Goal: Task Accomplishment & Management: Use online tool/utility

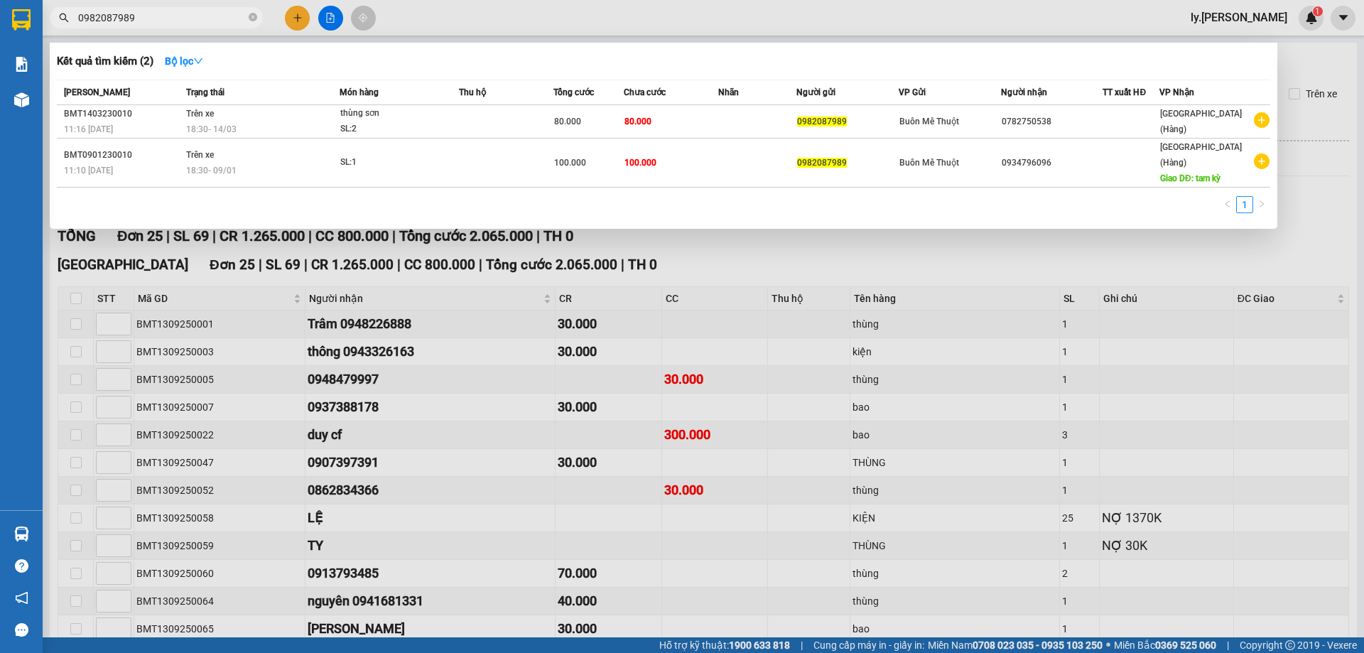
scroll to position [226, 0]
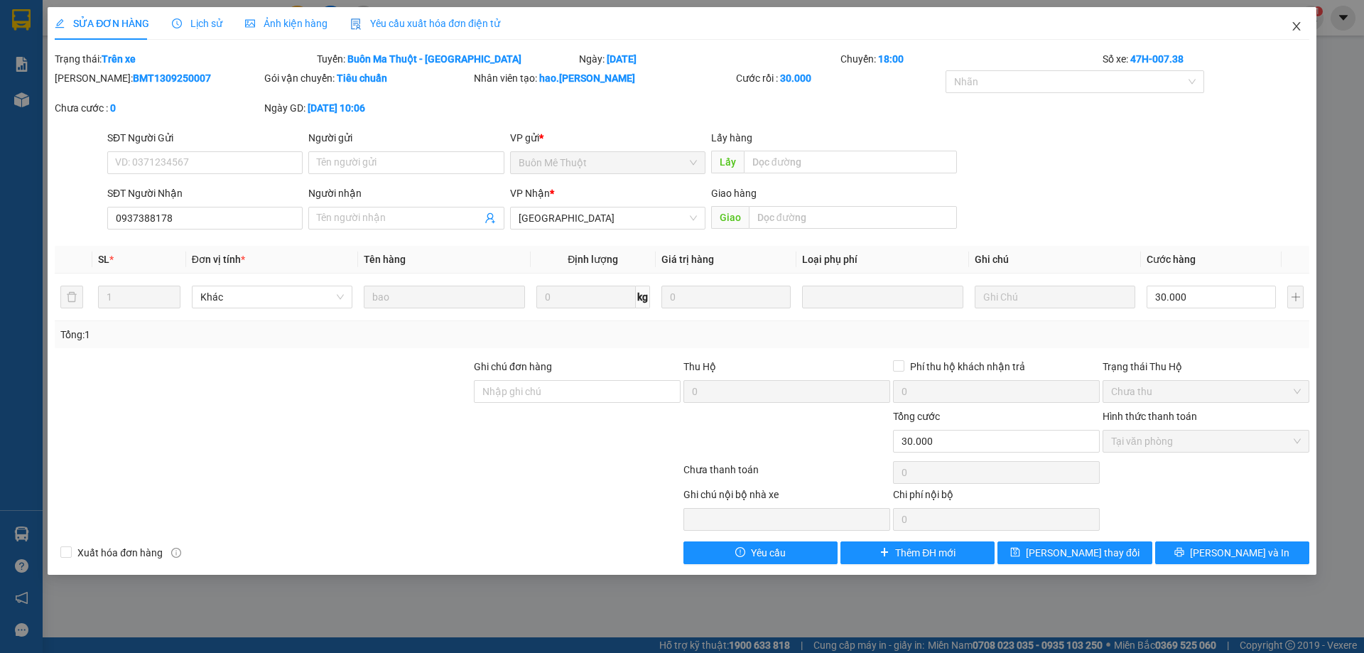
click at [1295, 28] on icon "close" at bounding box center [1296, 26] width 11 height 11
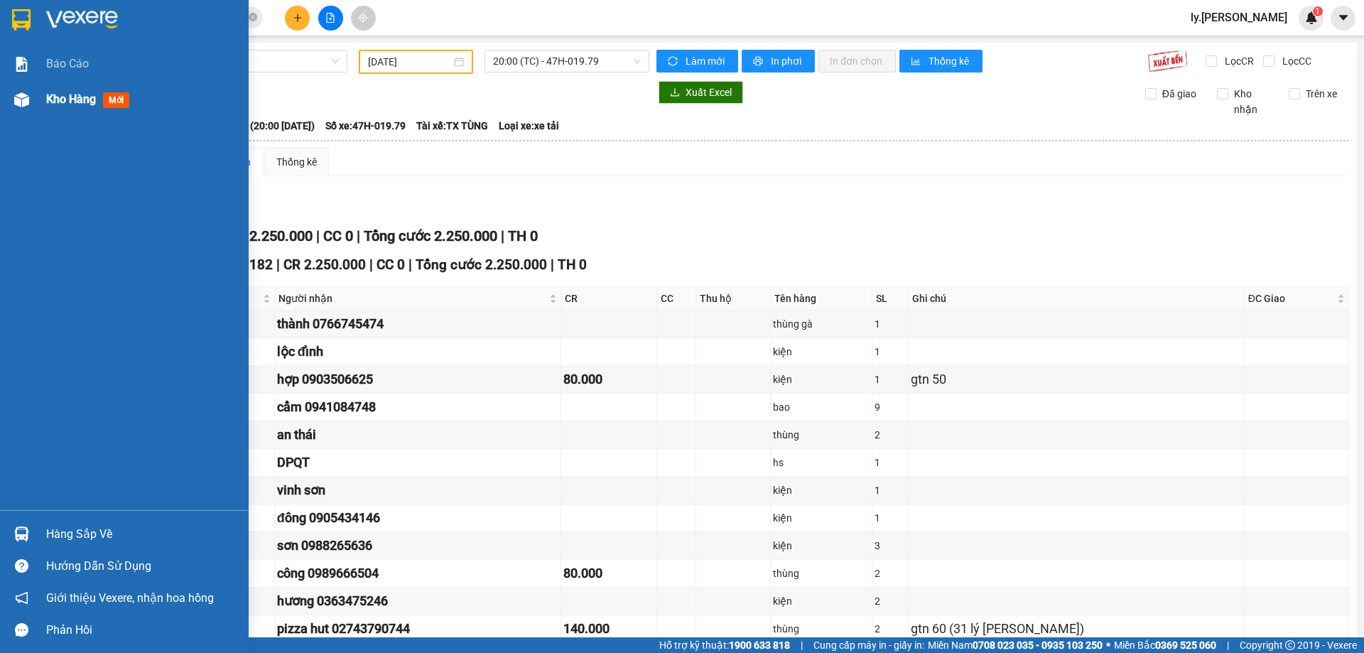
click at [58, 98] on span "Kho hàng" at bounding box center [71, 99] width 50 height 14
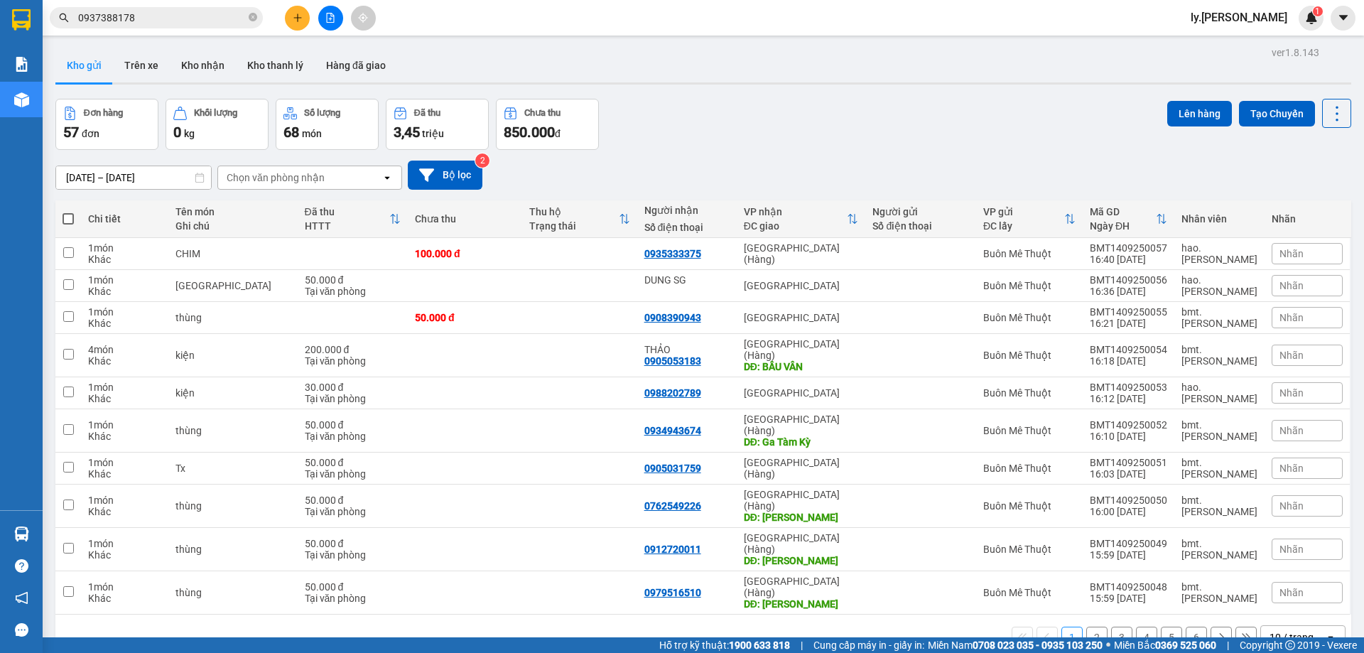
click at [311, 174] on div "Chọn văn phòng nhận" at bounding box center [276, 178] width 98 height 14
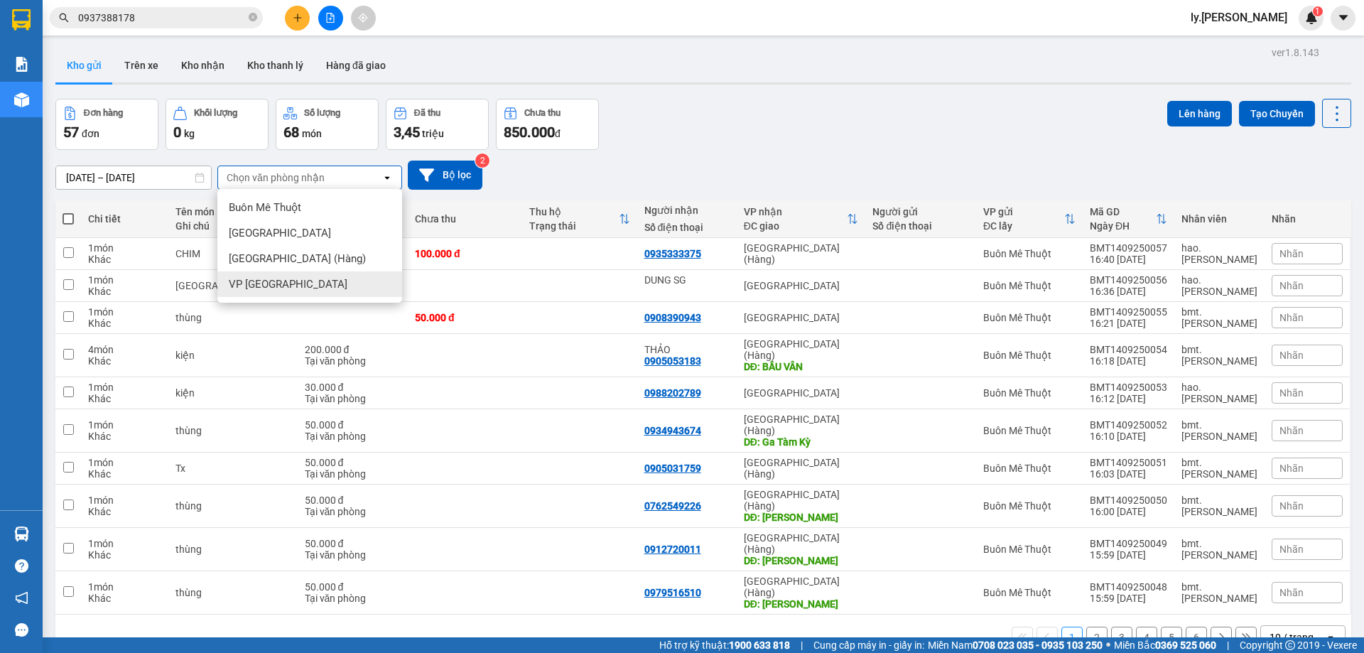
click at [262, 288] on span "VP [GEOGRAPHIC_DATA]" at bounding box center [288, 284] width 119 height 14
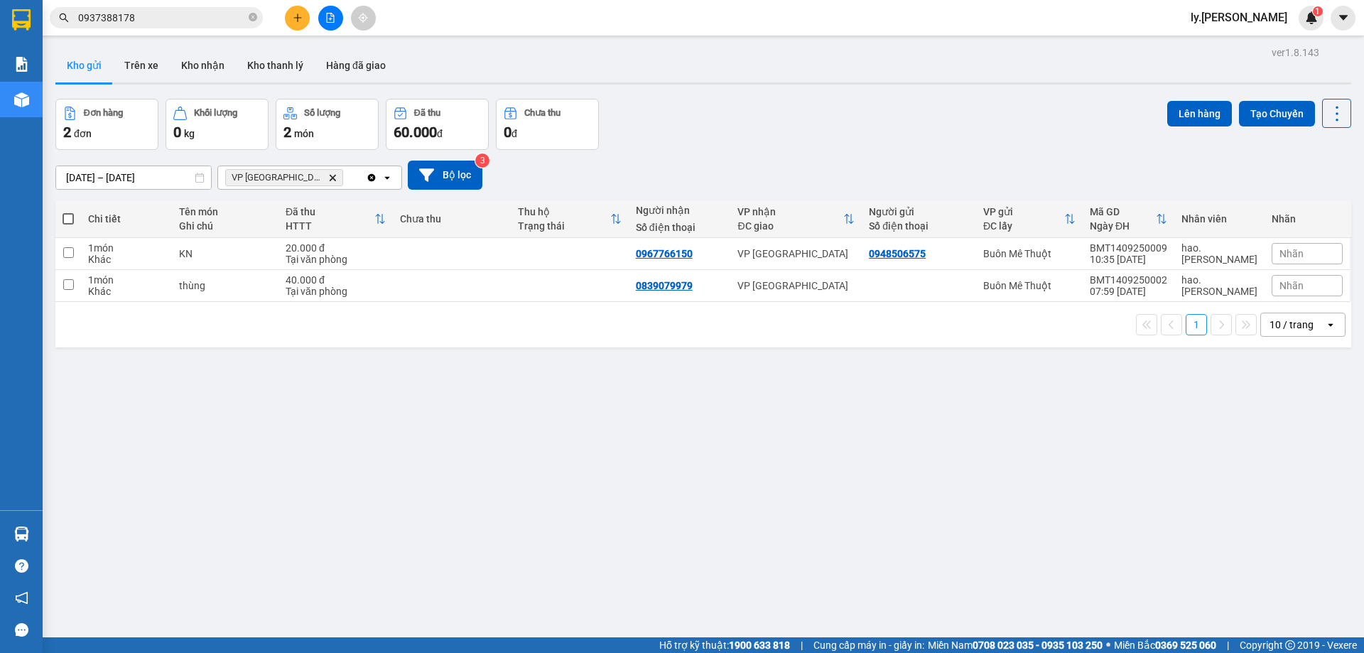
click at [328, 180] on icon "Delete" at bounding box center [332, 177] width 9 height 9
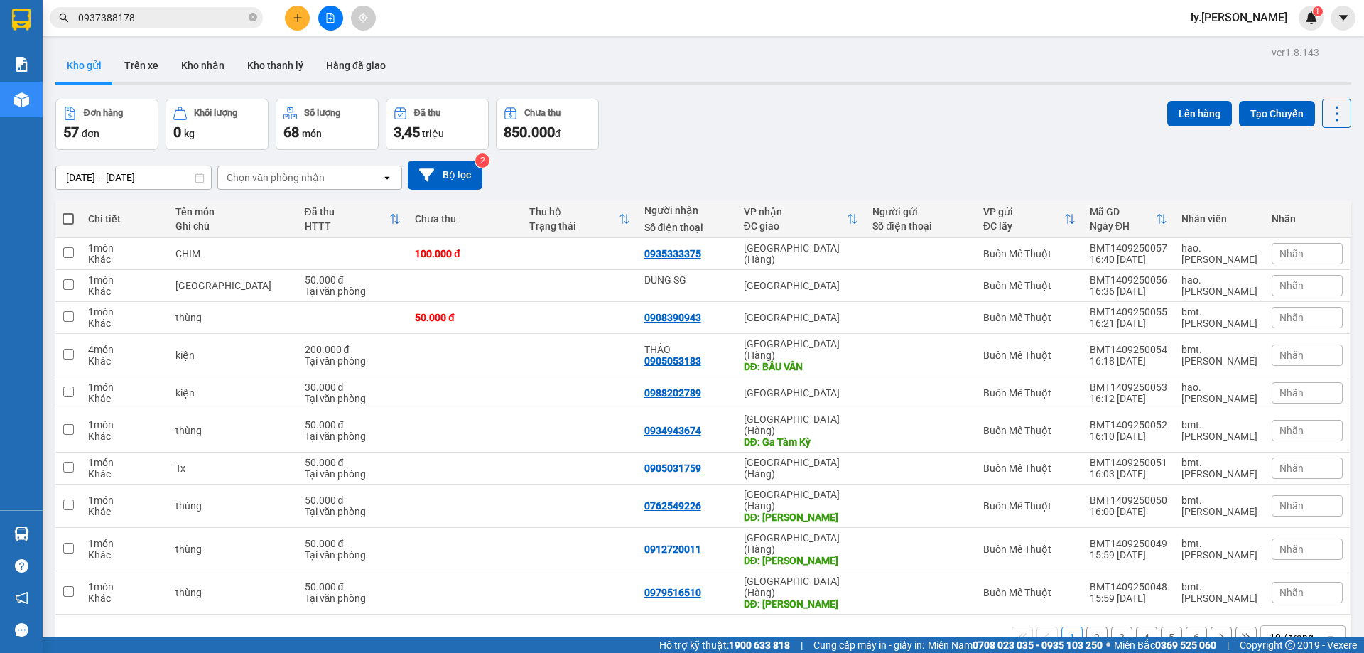
click at [320, 14] on button at bounding box center [330, 18] width 25 height 25
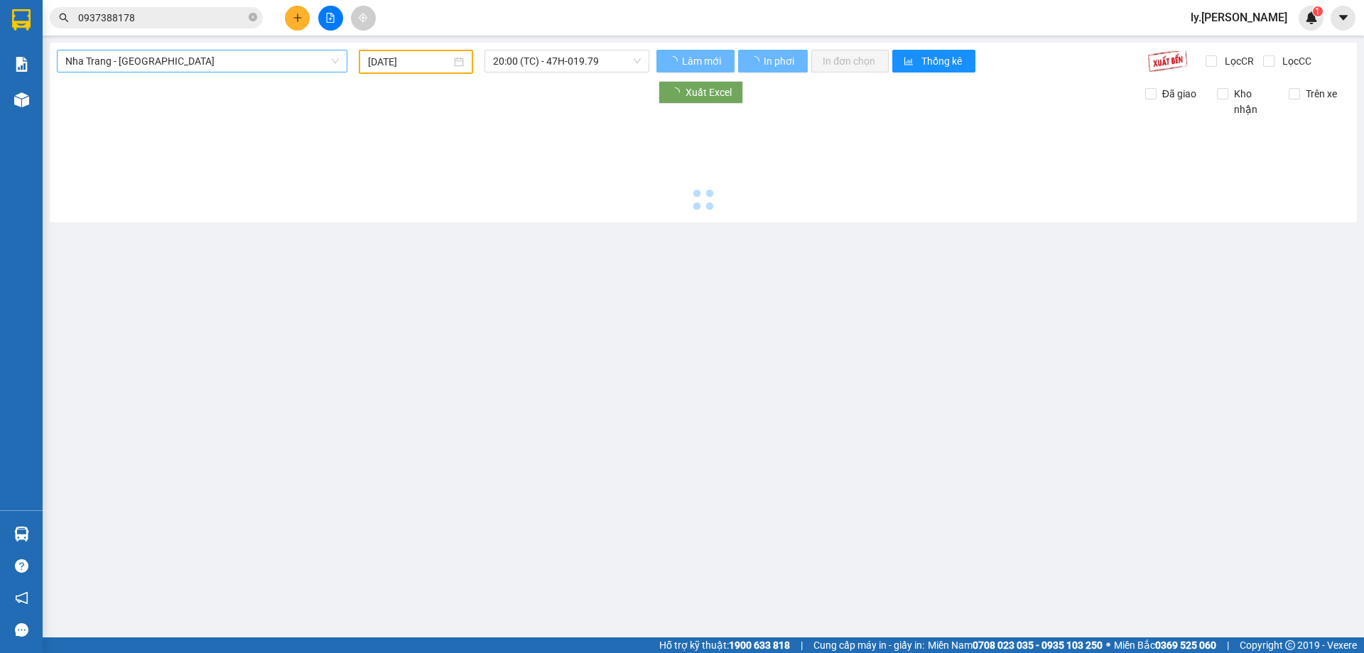
click at [178, 57] on span "Nha Trang - [GEOGRAPHIC_DATA]" at bounding box center [202, 60] width 274 height 21
type input "[DATE]"
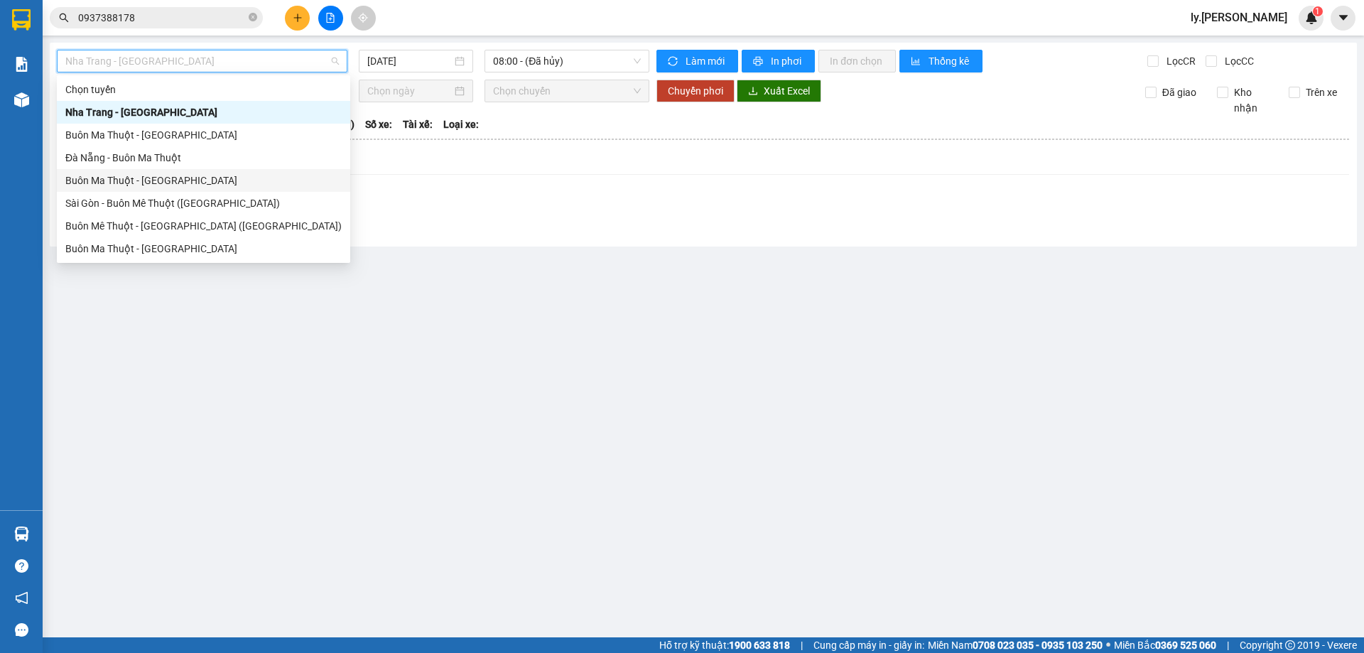
drag, startPoint x: 149, startPoint y: 245, endPoint x: 160, endPoint y: 181, distance: 65.0
click at [160, 181] on div "Chọn tuyến [GEOGRAPHIC_DATA] - [GEOGRAPHIC_DATA] [GEOGRAPHIC_DATA] - [GEOGRAPHI…" at bounding box center [203, 180] width 293 height 205
click at [160, 183] on div "Buôn Ma Thuột - [GEOGRAPHIC_DATA]" at bounding box center [203, 181] width 276 height 16
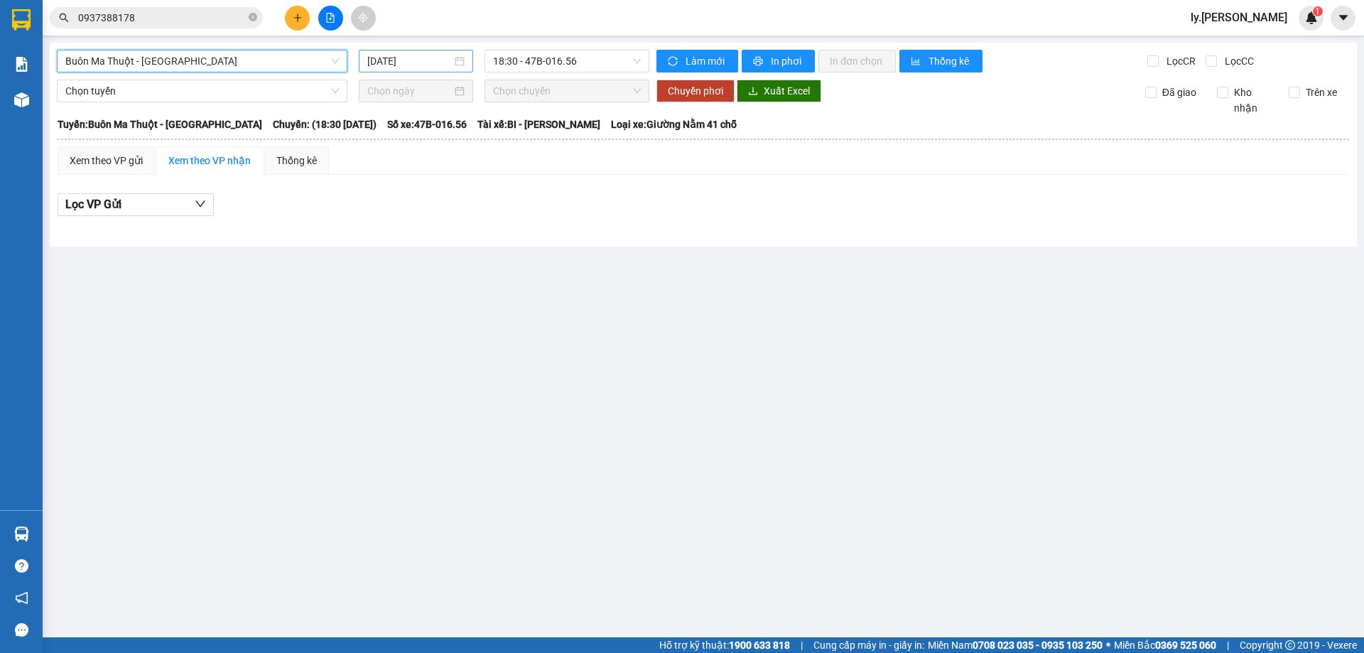
click at [410, 62] on input "[DATE]" at bounding box center [409, 61] width 85 height 16
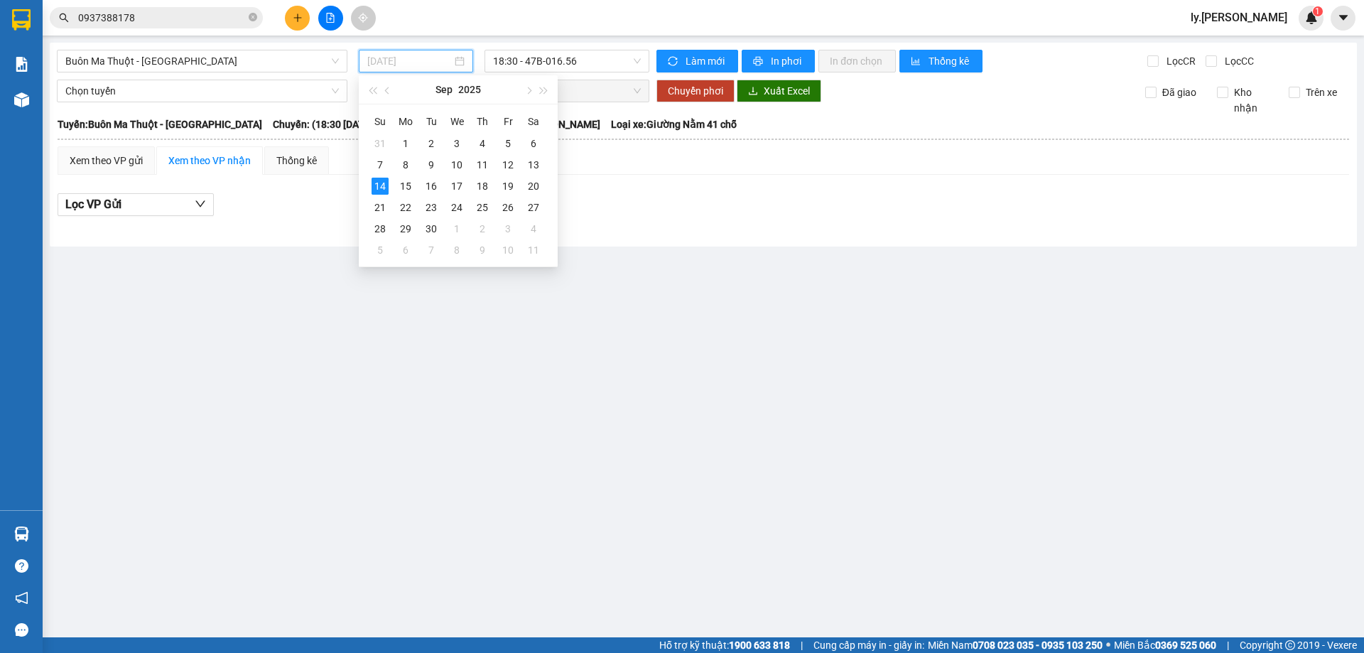
type input "[DATE]"
click at [581, 63] on span "18:30 - 47B-016.56" at bounding box center [567, 60] width 148 height 21
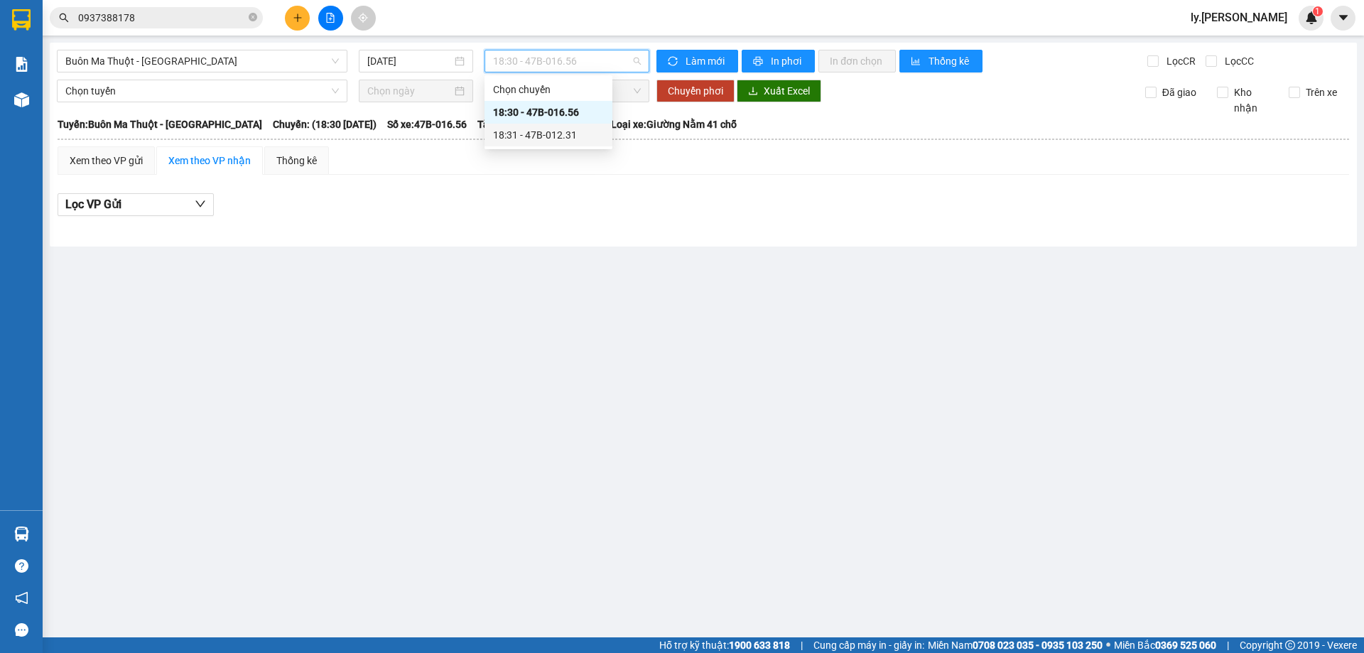
click at [561, 135] on div "18:31 - 47B-012.31" at bounding box center [548, 135] width 111 height 16
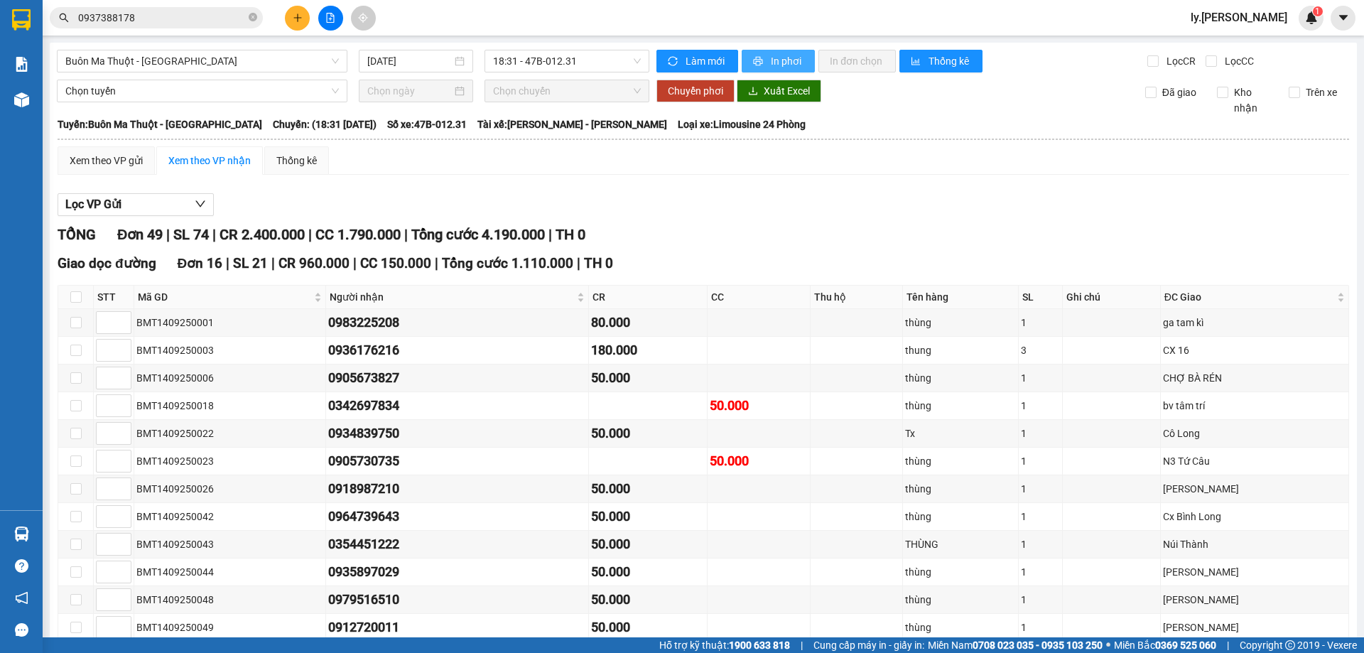
click at [805, 55] on button "In phơi" at bounding box center [778, 61] width 73 height 23
click at [771, 68] on span "In phơi" at bounding box center [787, 61] width 33 height 16
click at [302, 18] on button at bounding box center [297, 18] width 25 height 25
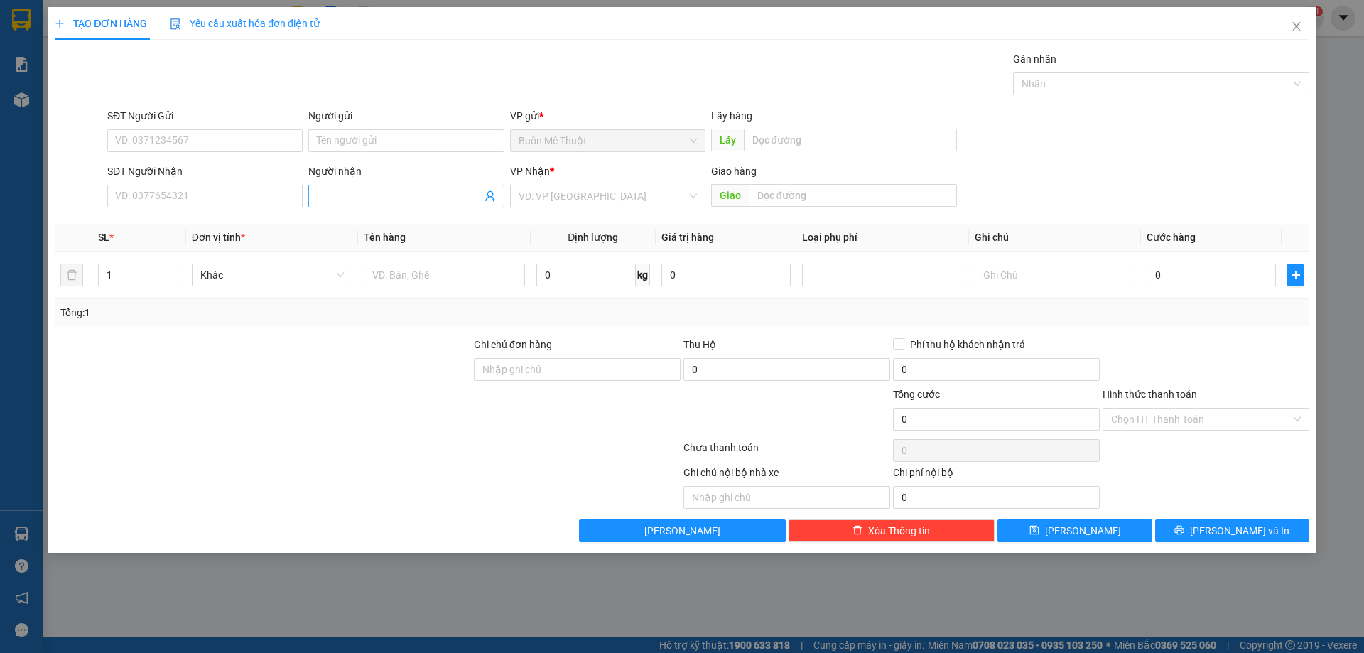
click at [391, 198] on input "Người nhận" at bounding box center [399, 196] width 164 height 16
type input "RƯỢU"
drag, startPoint x: 600, startPoint y: 205, endPoint x: 596, endPoint y: 217, distance: 12.6
click at [600, 205] on input "search" at bounding box center [603, 195] width 168 height 21
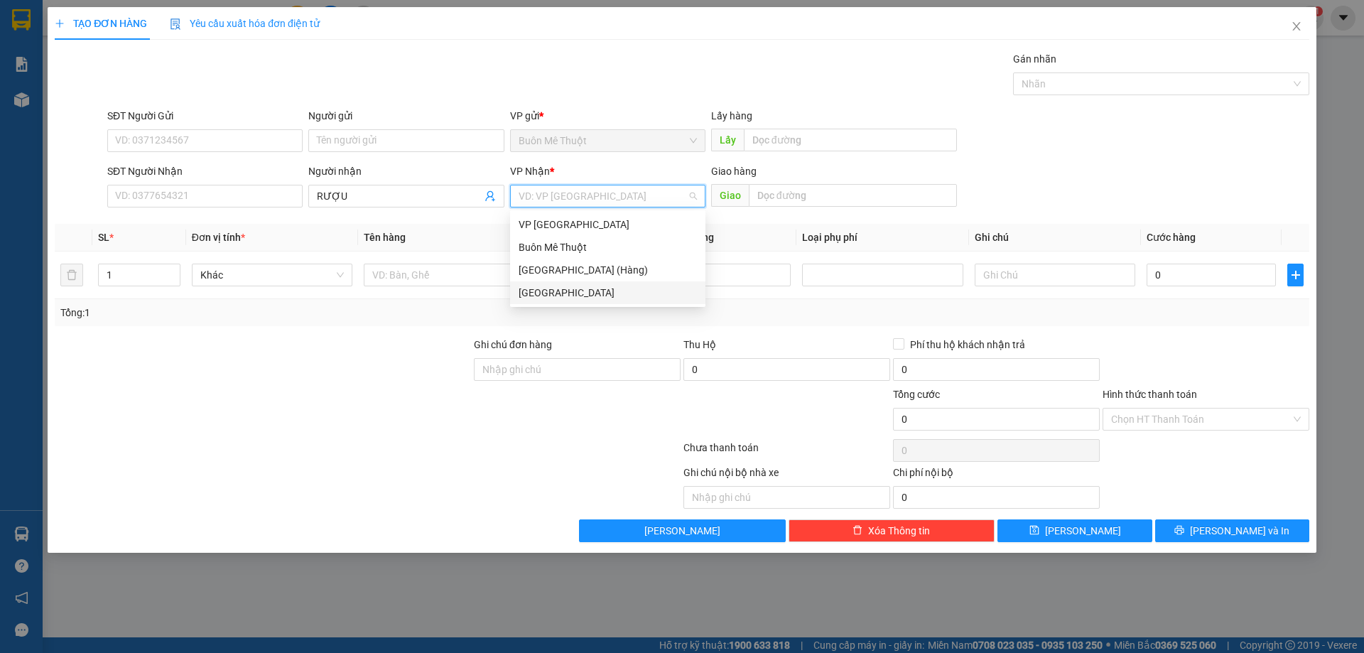
click at [549, 288] on div "[GEOGRAPHIC_DATA]" at bounding box center [608, 293] width 178 height 16
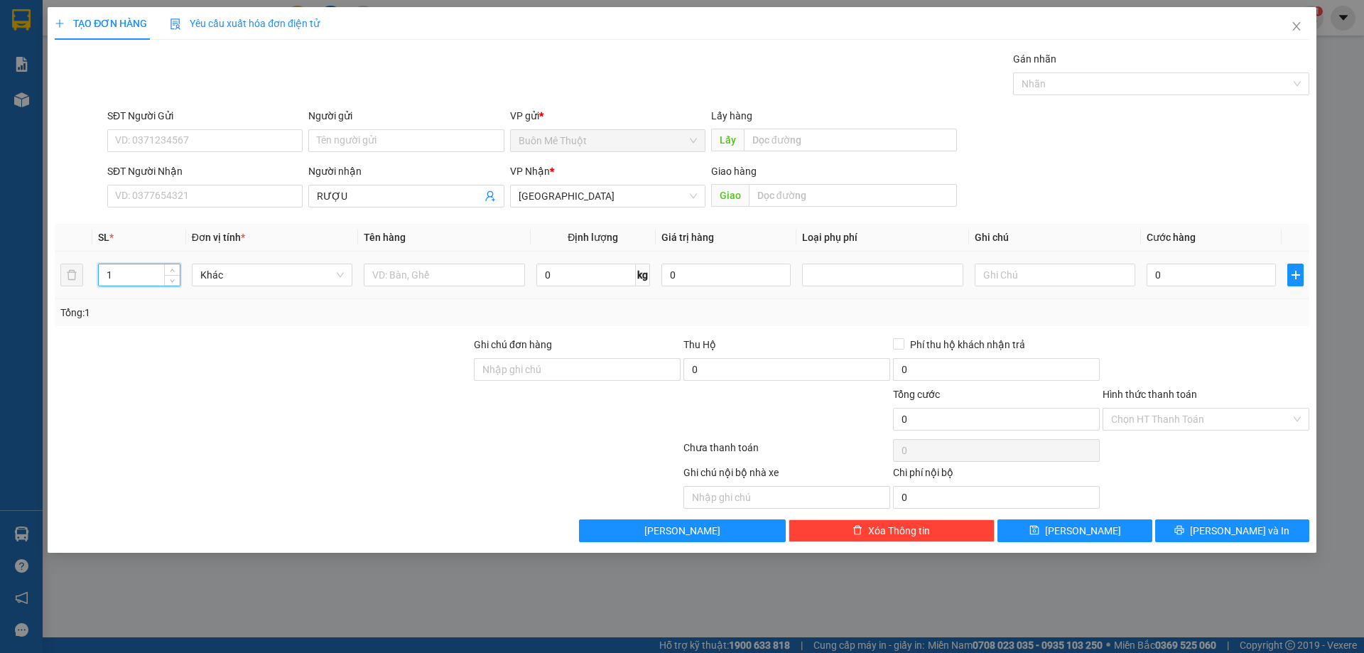
click at [144, 278] on input "1" at bounding box center [139, 274] width 81 height 21
type input "12"
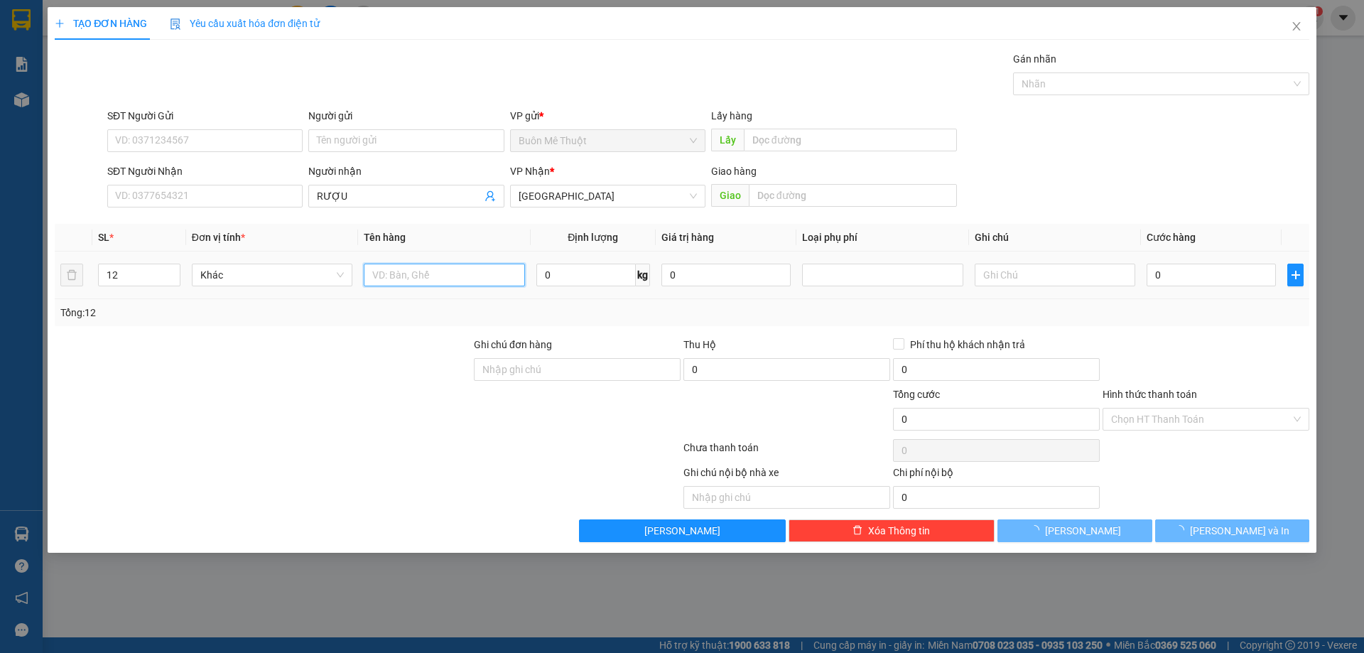
click at [399, 268] on input "text" at bounding box center [444, 275] width 161 height 23
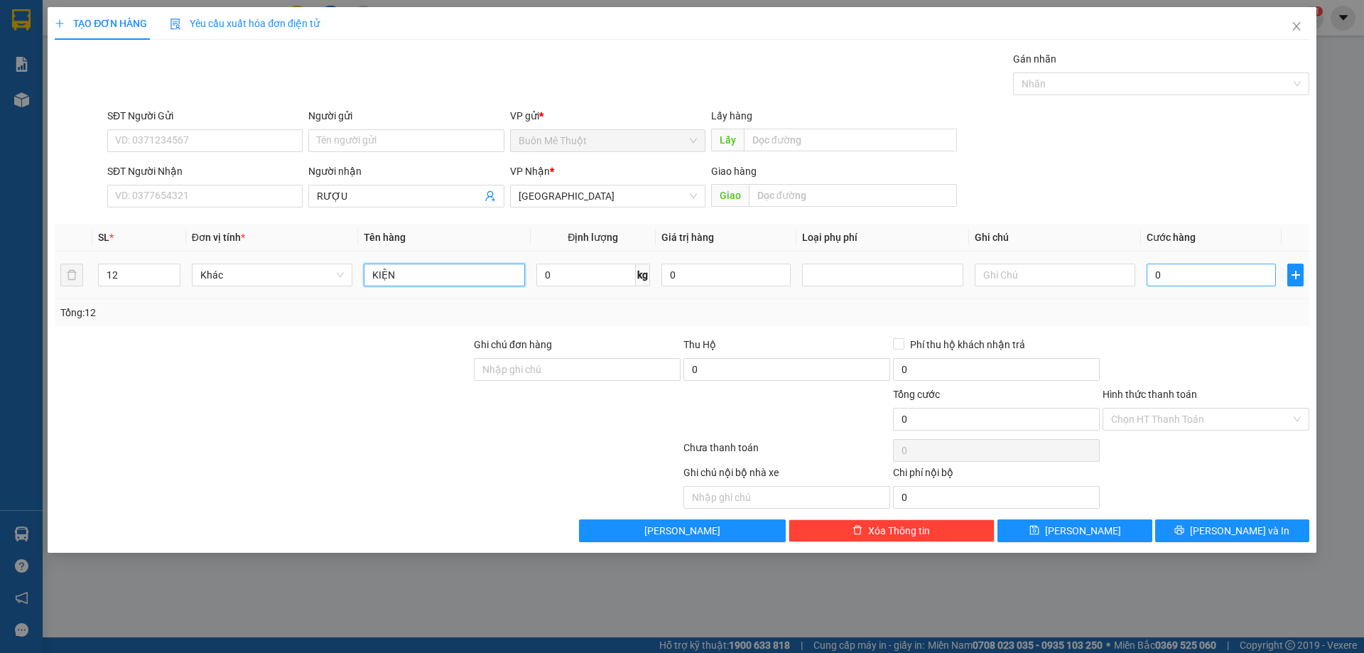
type input "KIỆN"
click at [1199, 268] on input "0" at bounding box center [1211, 275] width 129 height 23
type input "3"
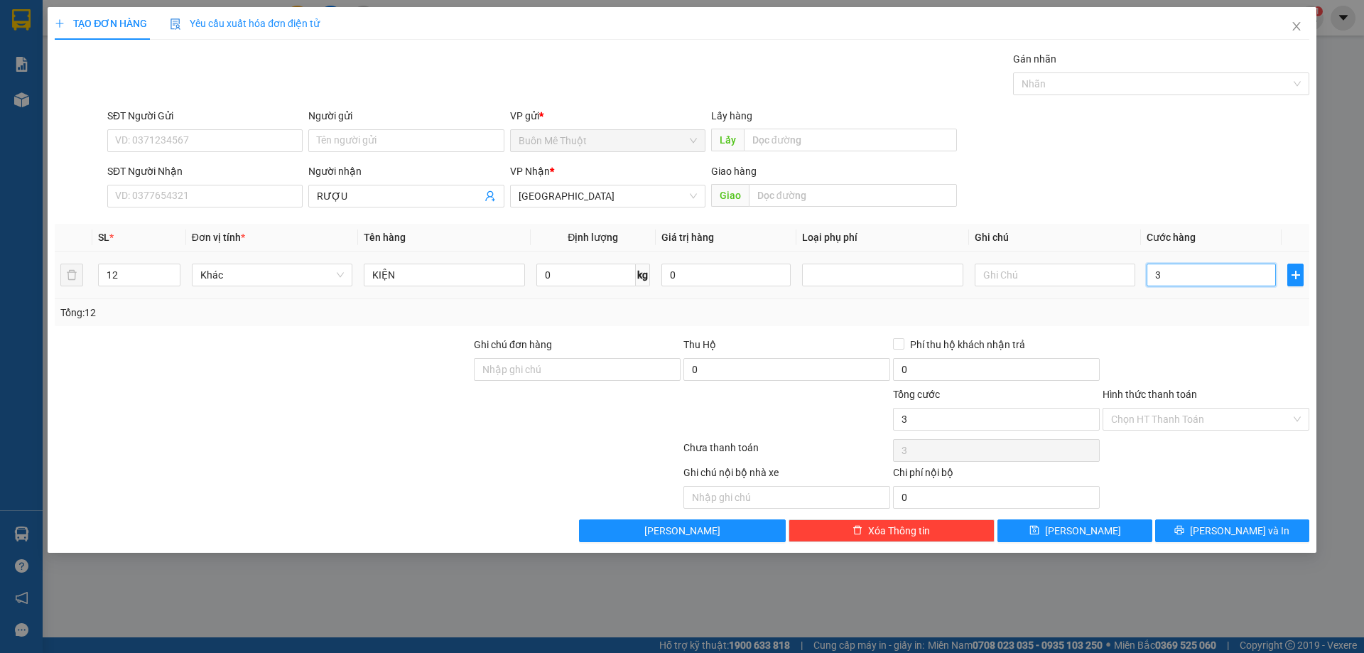
type input "30"
type input "300"
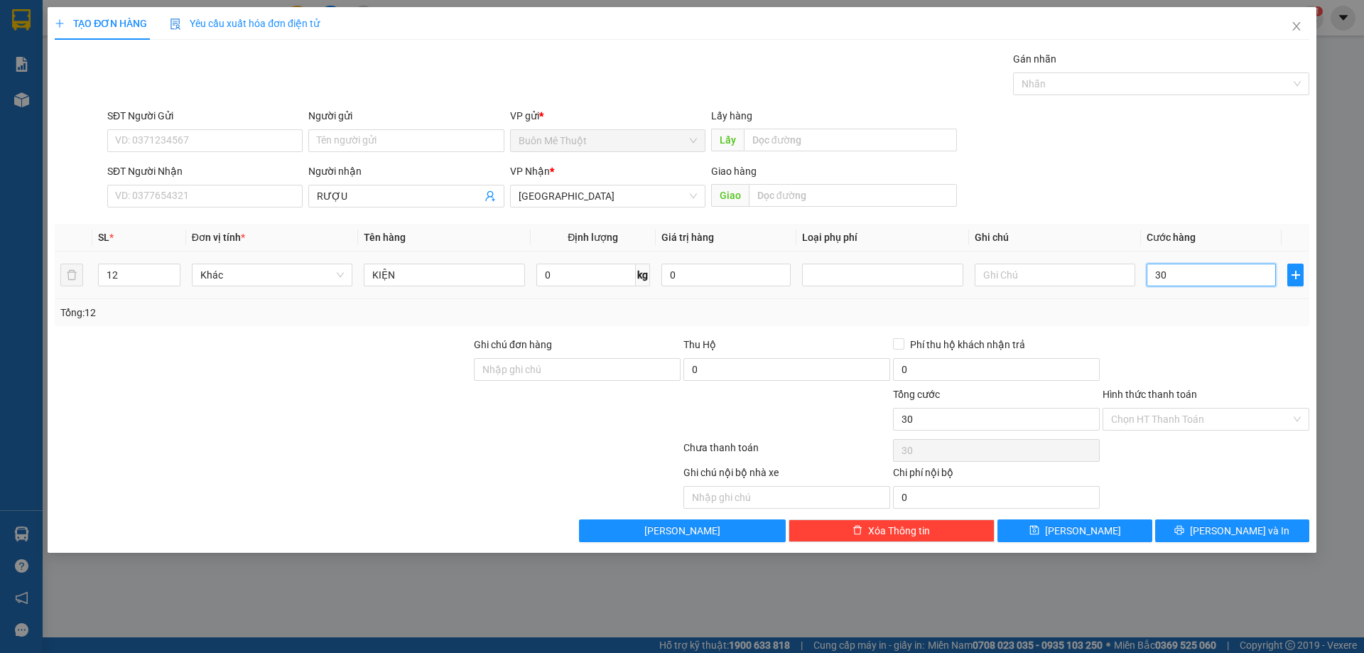
type input "300"
type input "300.000"
click at [1185, 527] on icon "printer" at bounding box center [1180, 530] width 10 height 10
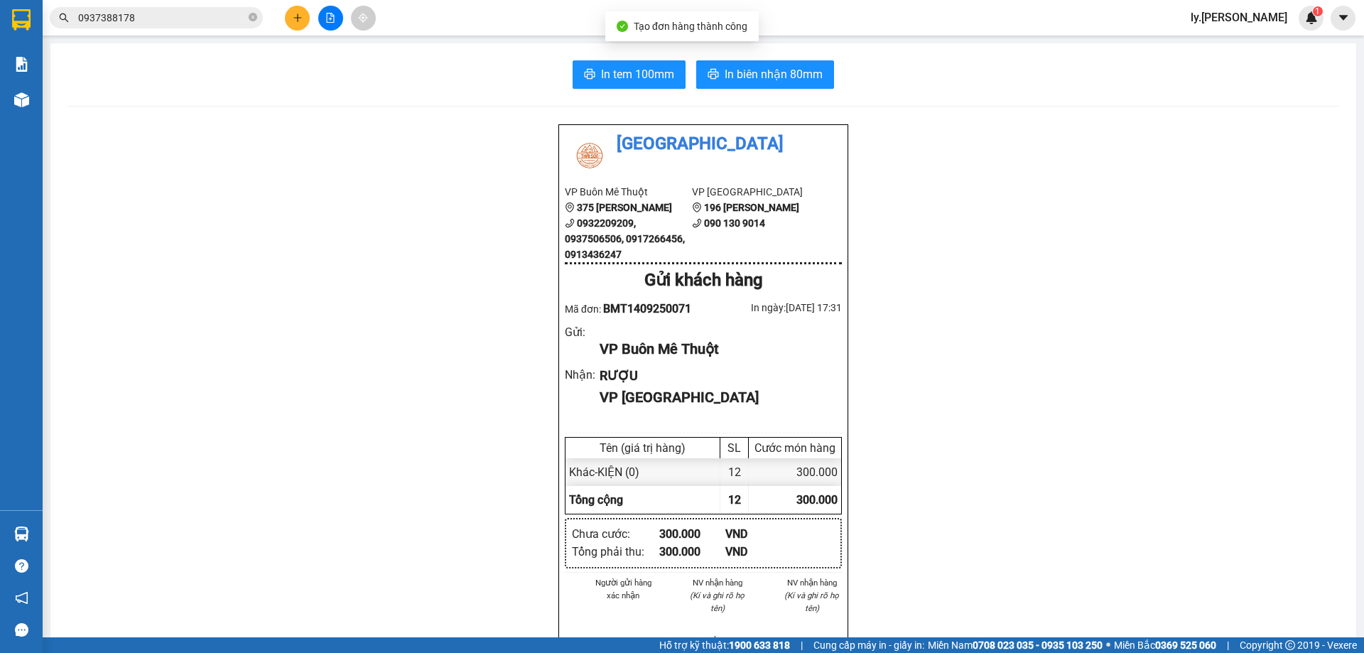
click at [69, 96] on div "In tem 100mm In biên nhận 80mm Thái Sơn VP Buôn Mê Thuột 375 Hoàng Diệu 0932209…" at bounding box center [703, 620] width 1306 height 1154
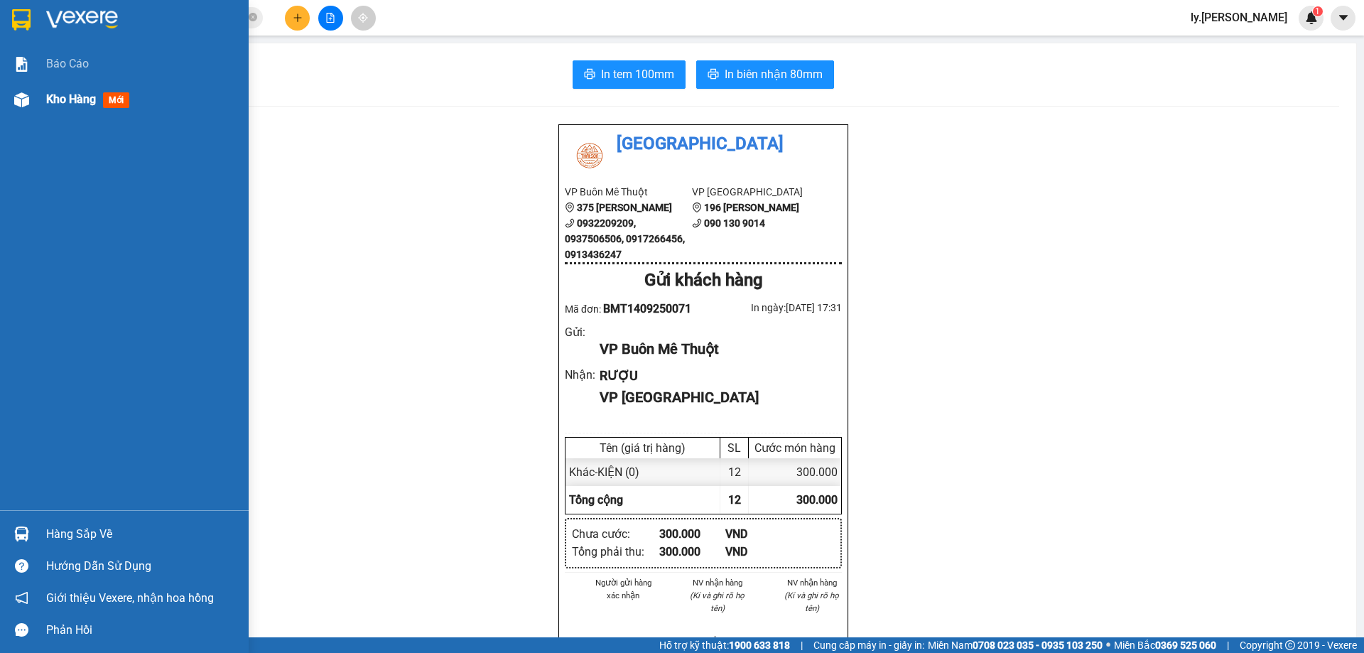
click at [70, 100] on span "Kho hàng" at bounding box center [71, 99] width 50 height 14
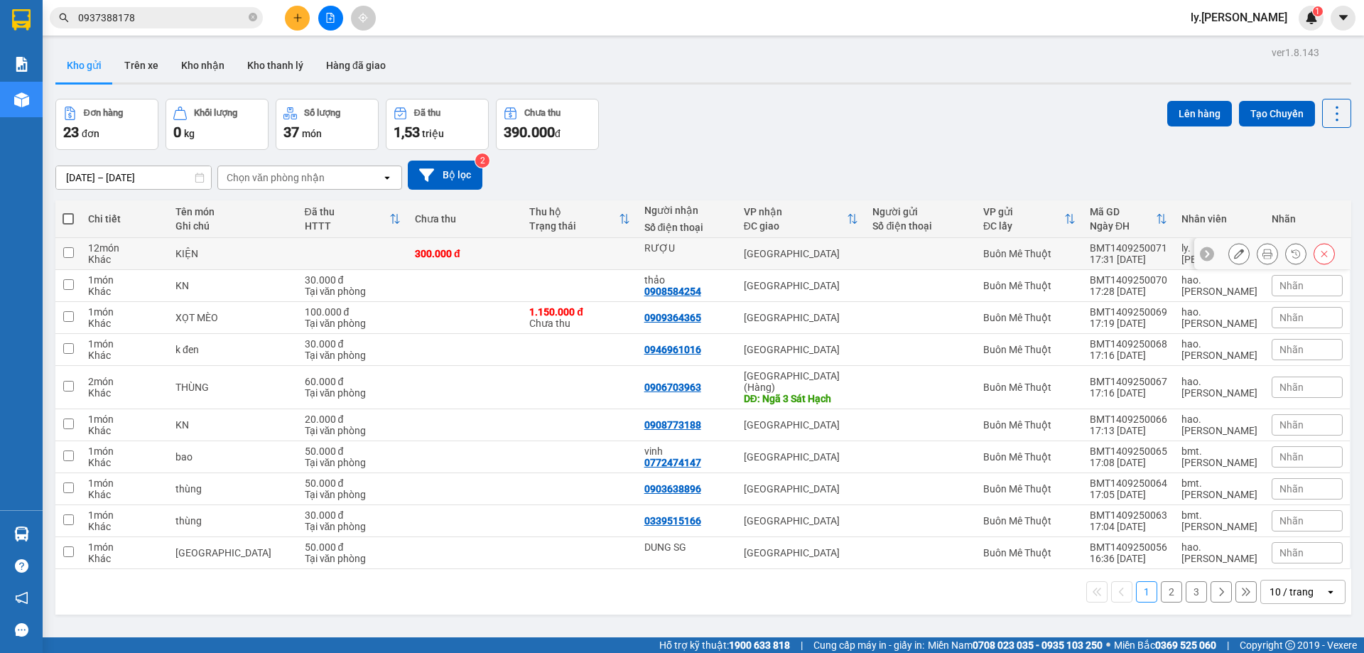
click at [1234, 254] on icon at bounding box center [1239, 254] width 10 height 10
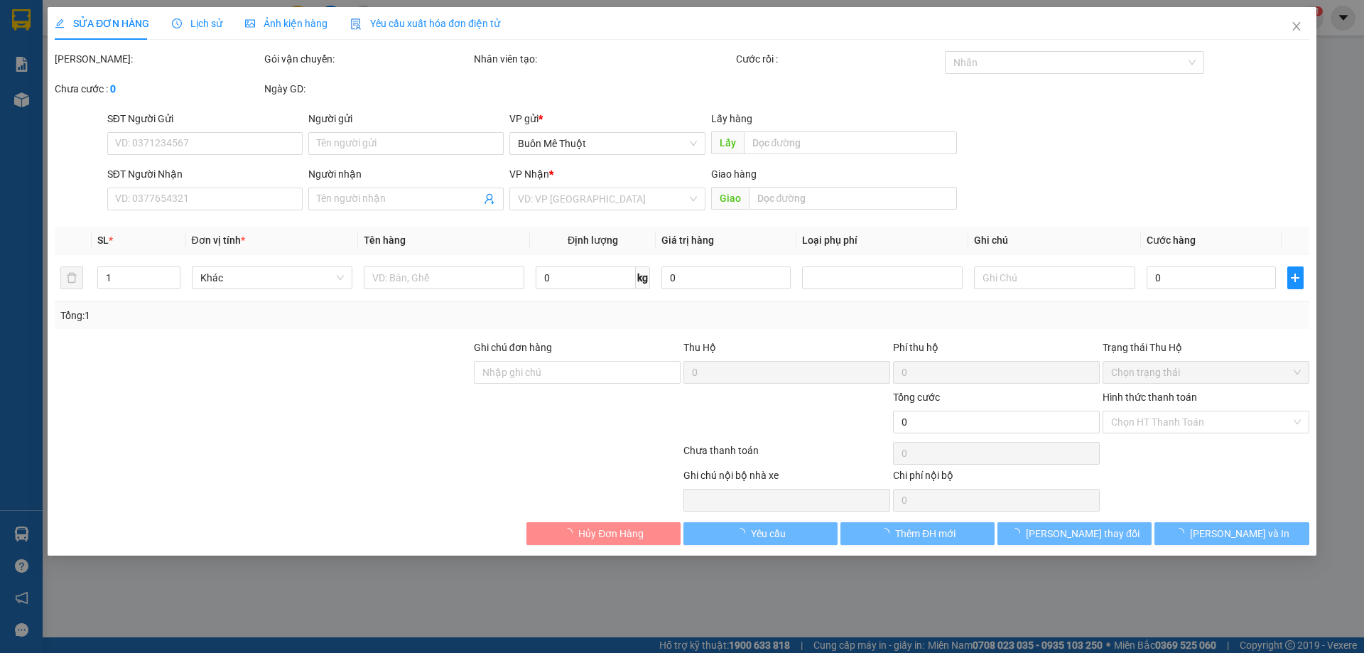
type input "RƯỢU"
type input "300.000"
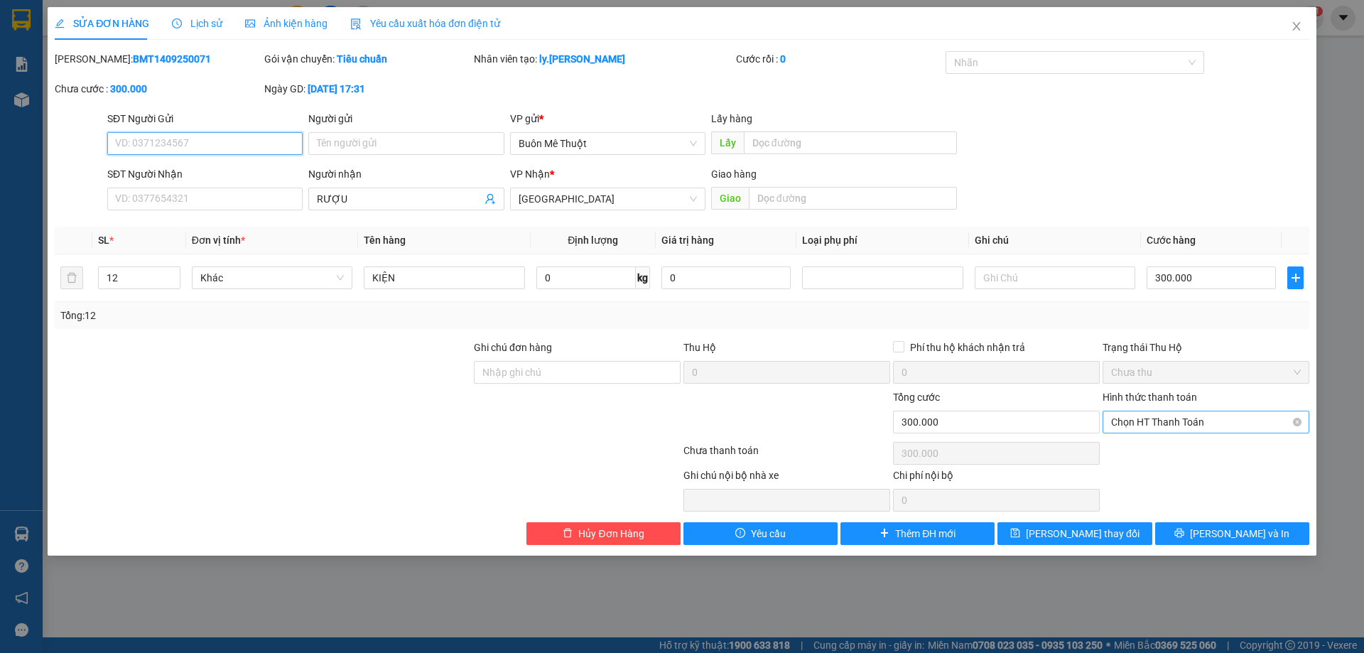
click at [1206, 421] on span "Chọn HT Thanh Toán" at bounding box center [1206, 421] width 190 height 21
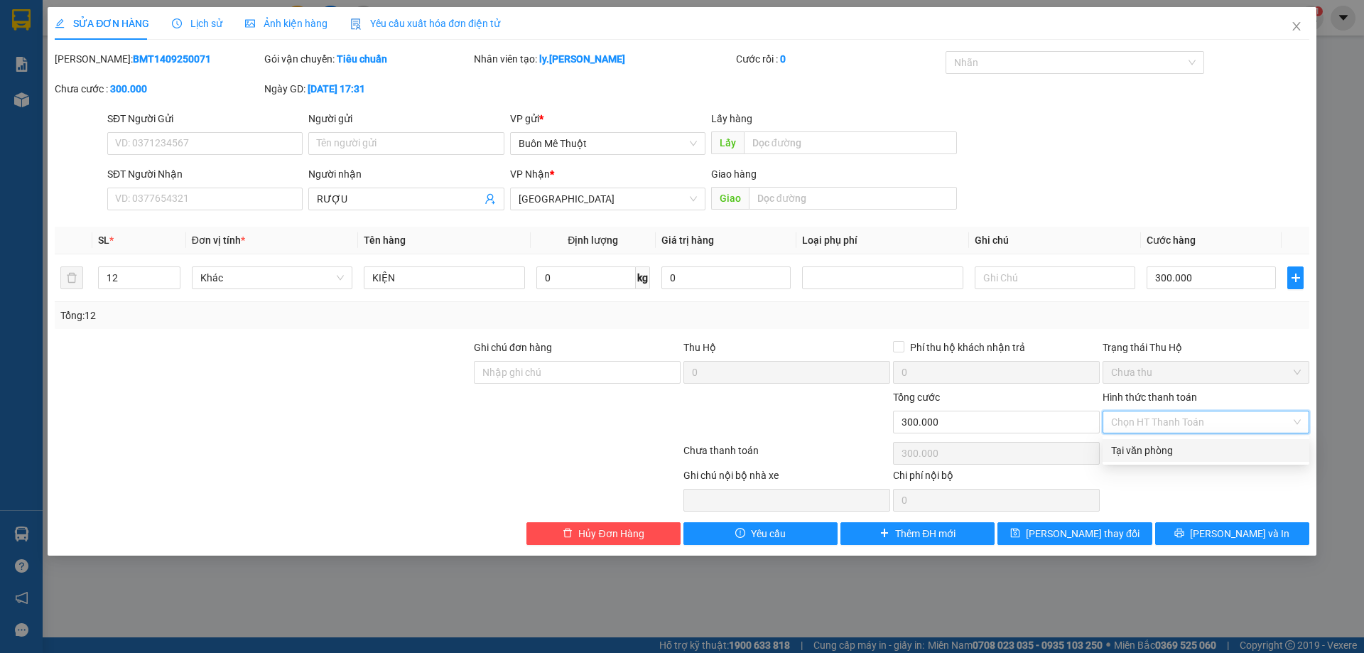
click at [1190, 453] on div "Tại văn phòng" at bounding box center [1206, 451] width 190 height 16
type input "0"
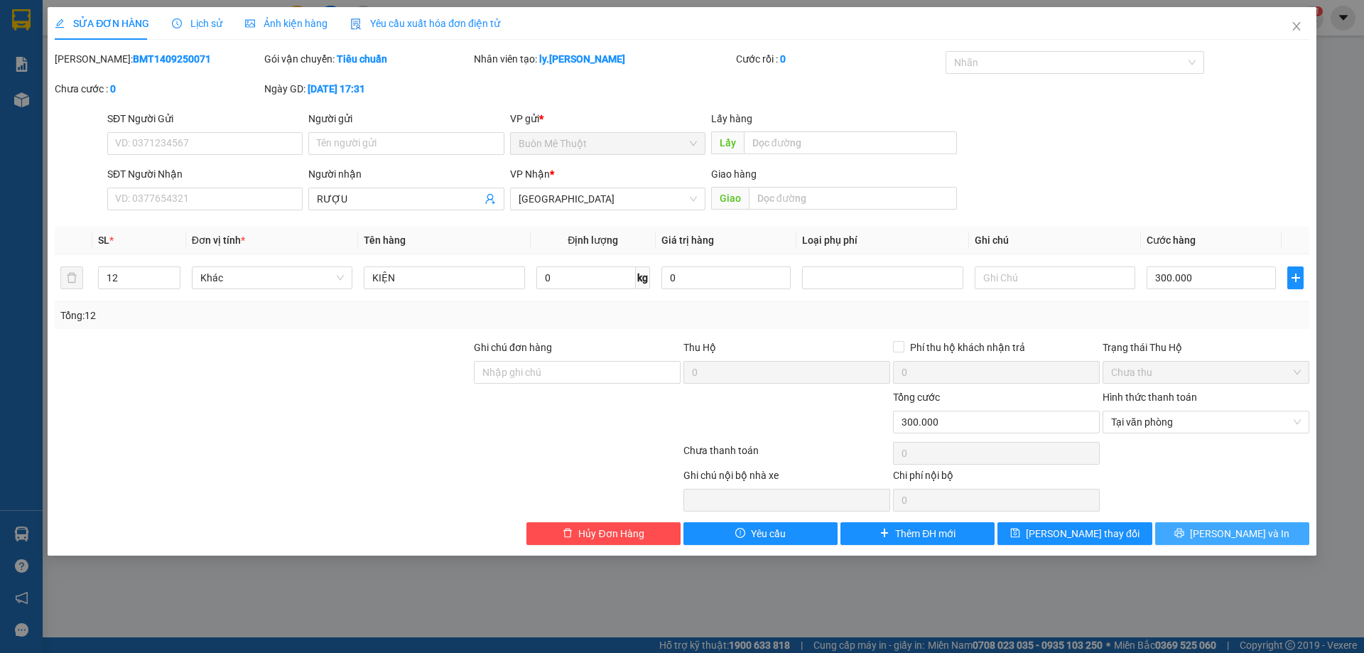
click at [1234, 536] on span "[PERSON_NAME] và In" at bounding box center [1239, 534] width 99 height 16
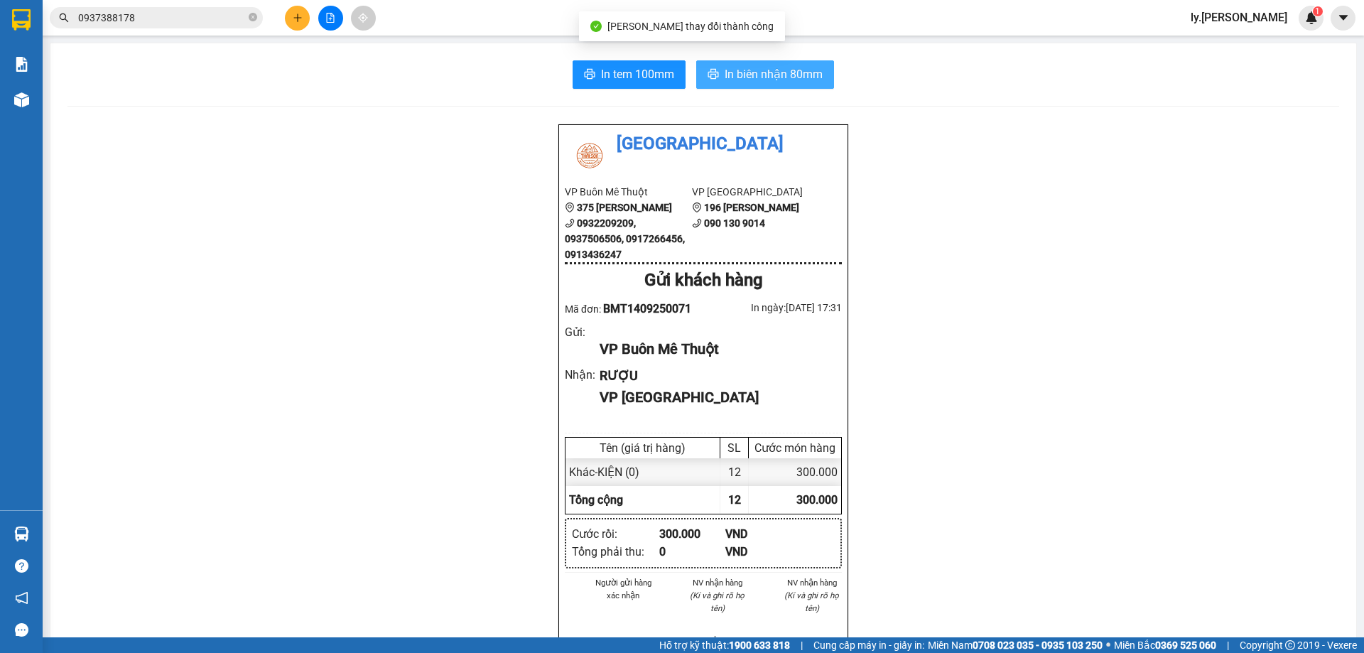
click at [736, 79] on span "In biên nhận 80mm" at bounding box center [774, 74] width 98 height 18
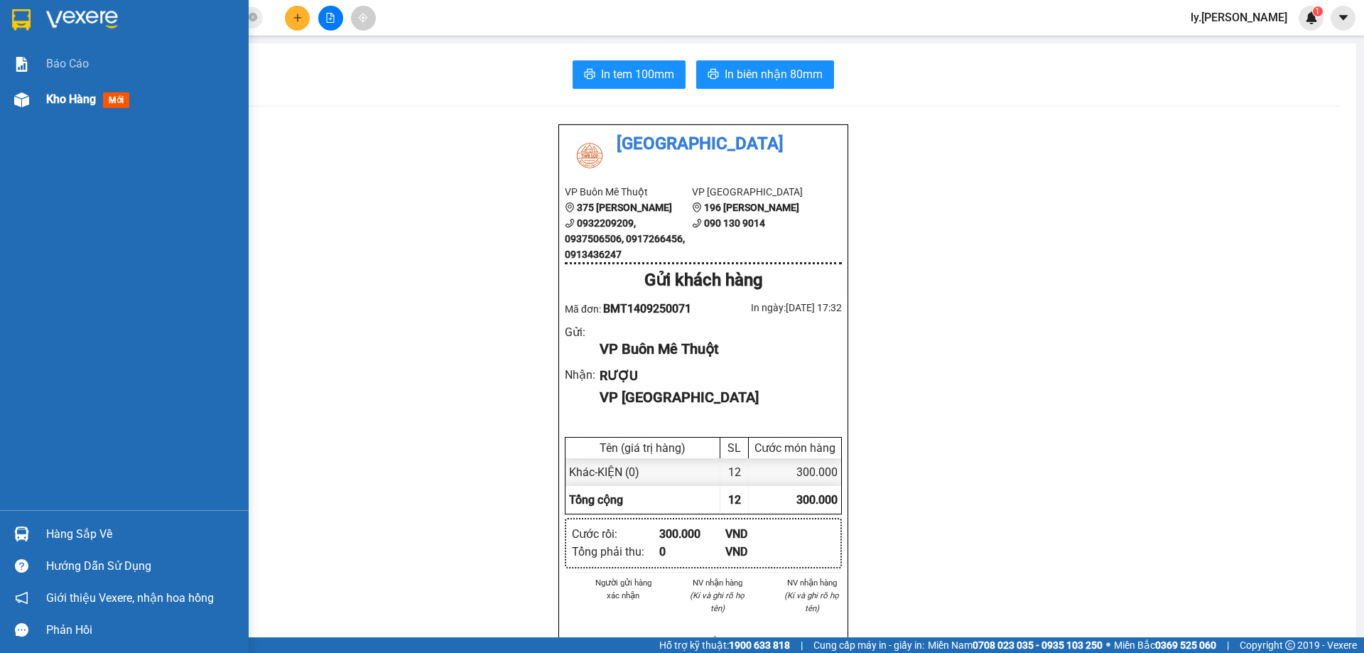
drag, startPoint x: 53, startPoint y: 98, endPoint x: 92, endPoint y: 148, distance: 63.3
click at [54, 98] on span "Kho hàng" at bounding box center [71, 99] width 50 height 14
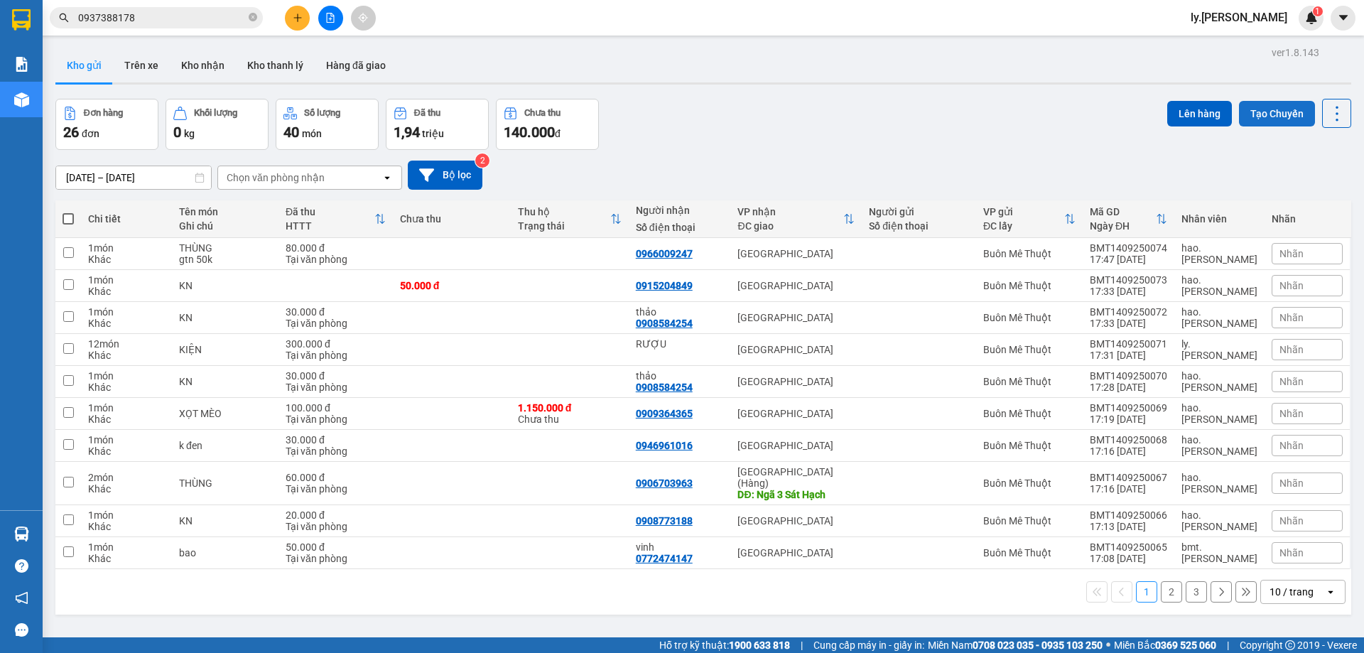
click at [1260, 119] on button "Tạo Chuyến" at bounding box center [1277, 114] width 76 height 26
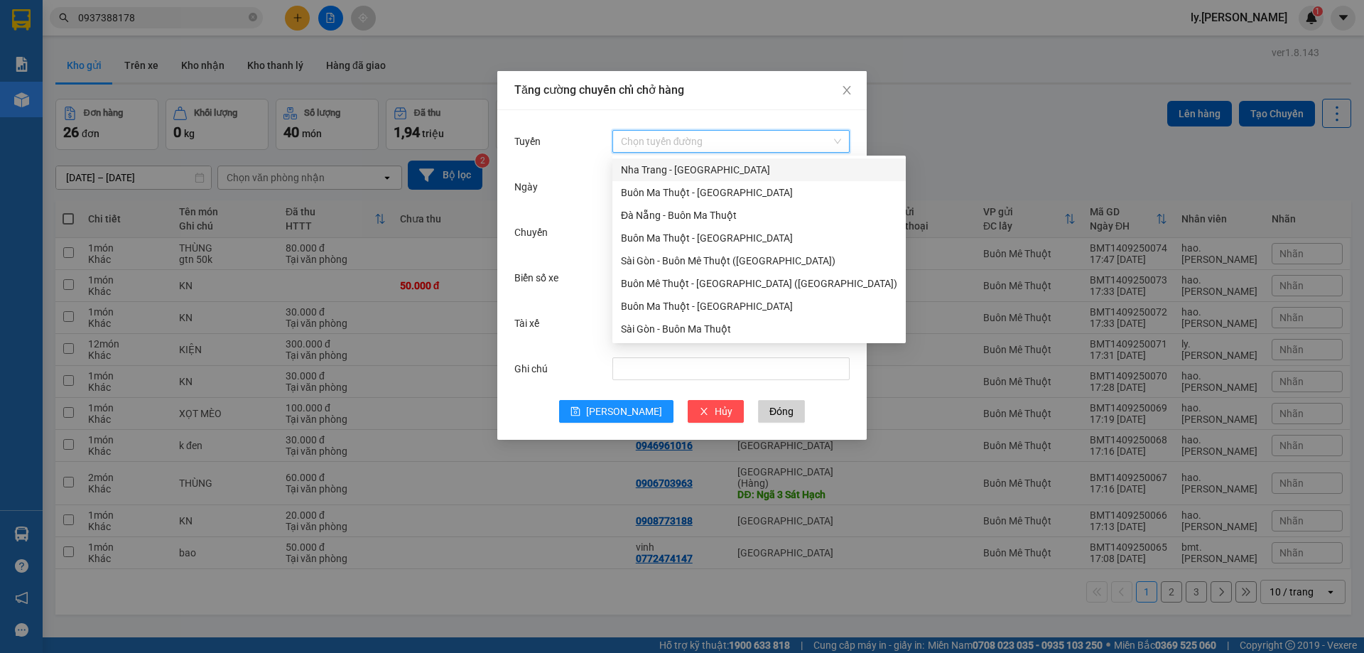
click at [651, 149] on input "Tuyến" at bounding box center [726, 141] width 210 height 21
click at [667, 301] on div "Buôn Ma Thuột - [GEOGRAPHIC_DATA]" at bounding box center [759, 306] width 276 height 16
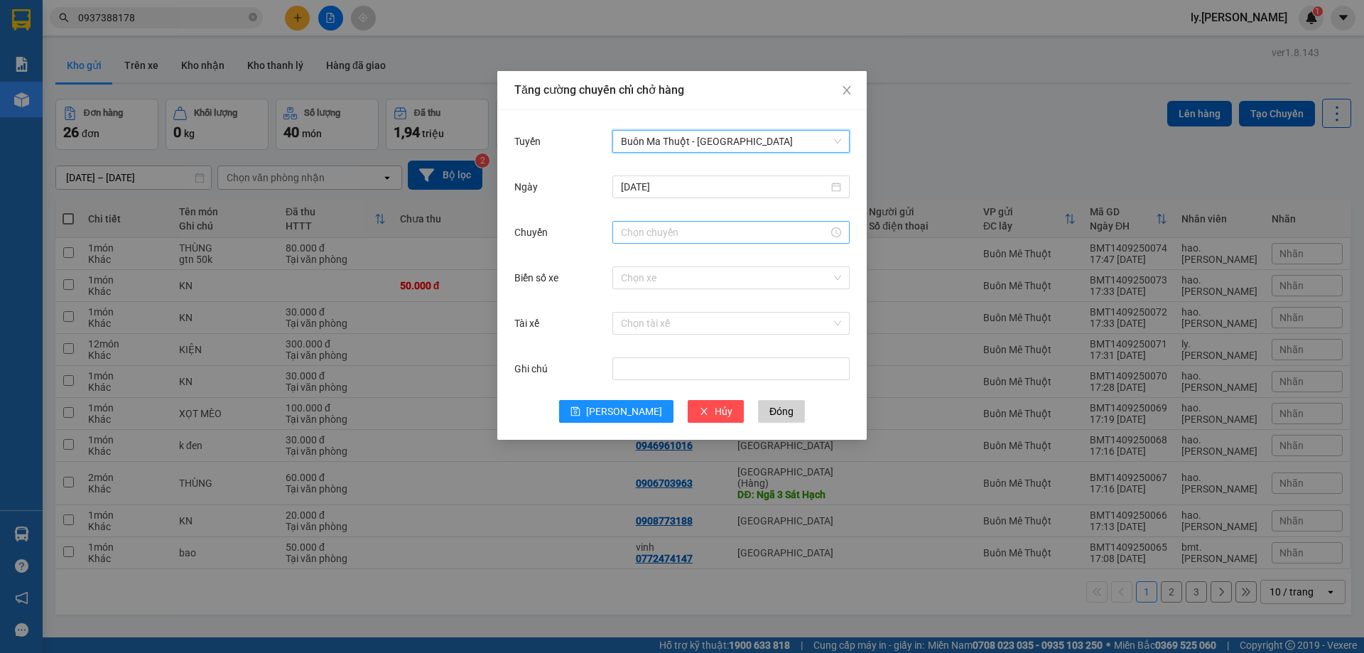
click at [657, 231] on input "Chuyến" at bounding box center [724, 233] width 207 height 16
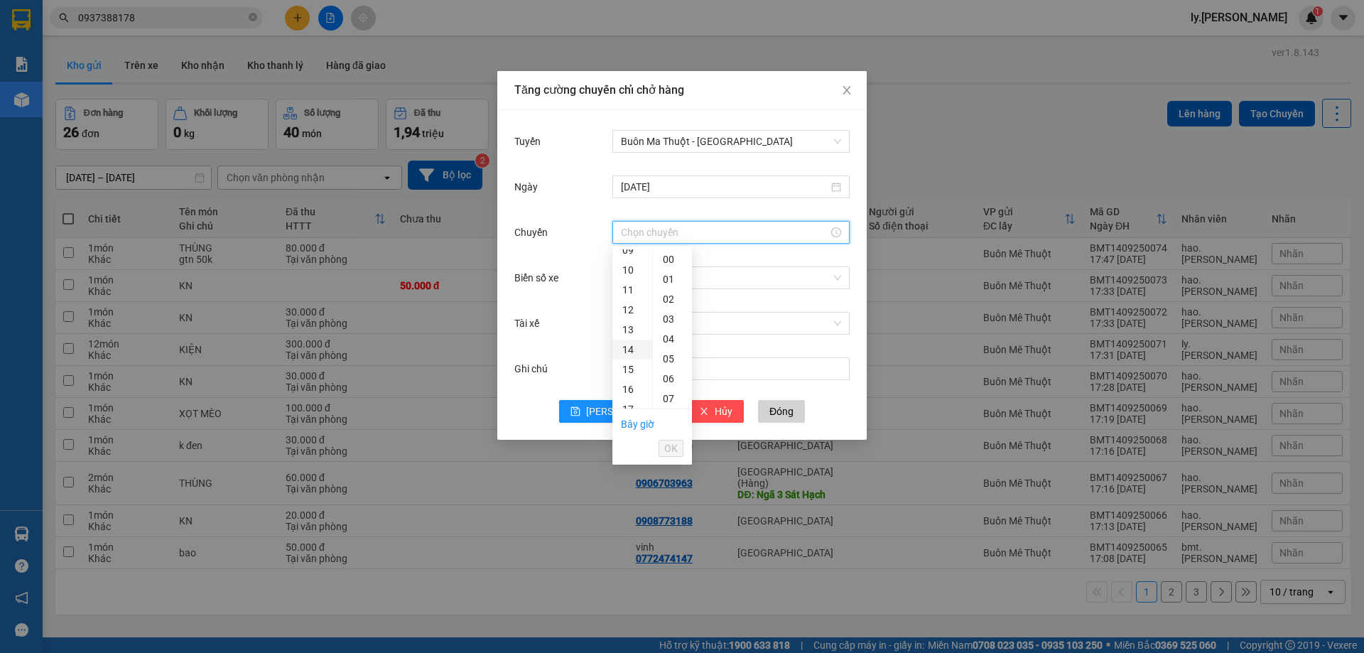
scroll to position [213, 0]
click at [631, 399] on div "18" at bounding box center [633, 404] width 40 height 20
type input "18:00"
click at [664, 455] on span "OK" at bounding box center [671, 449] width 14 height 16
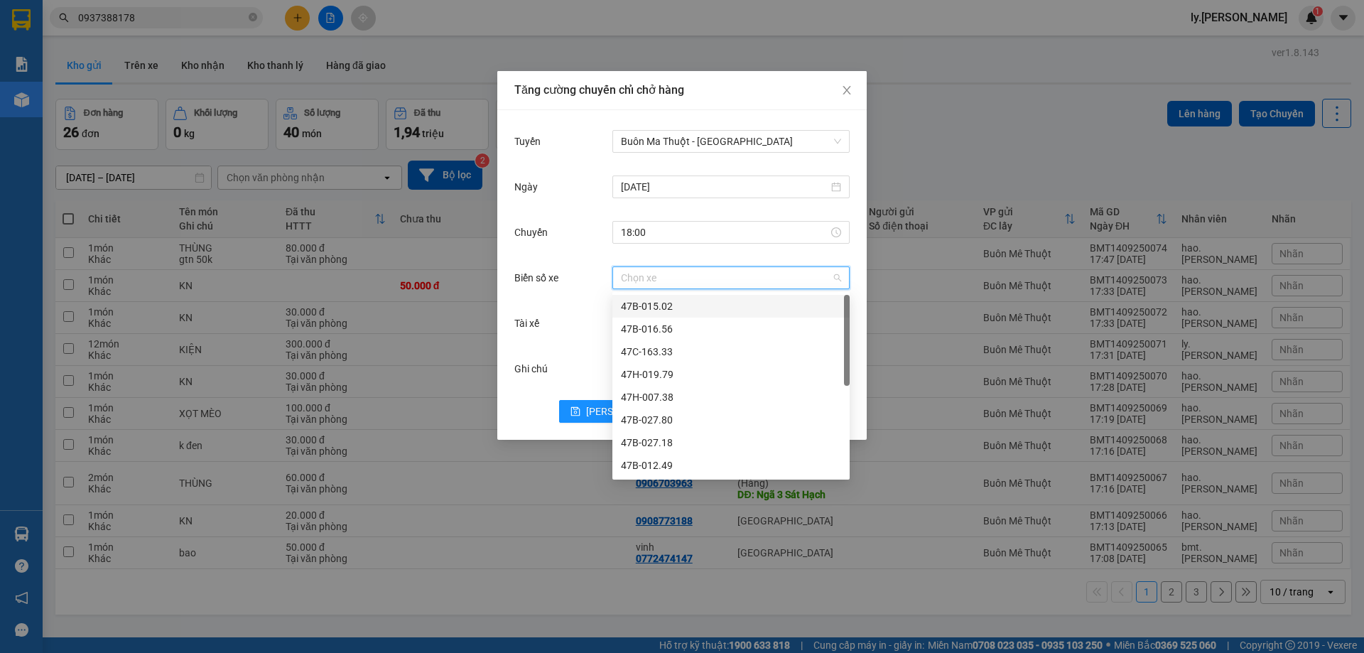
click at [683, 277] on input "Biển số xe" at bounding box center [726, 277] width 210 height 21
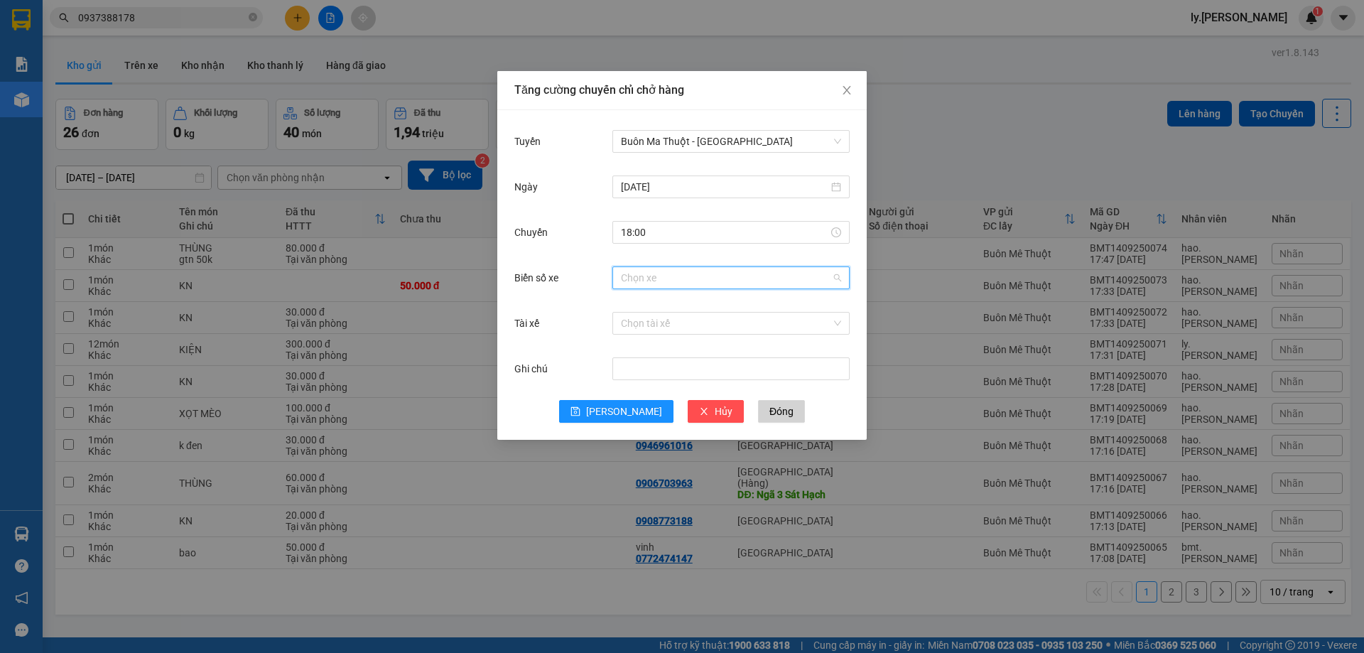
click at [688, 271] on input "Biển số xe" at bounding box center [726, 277] width 210 height 21
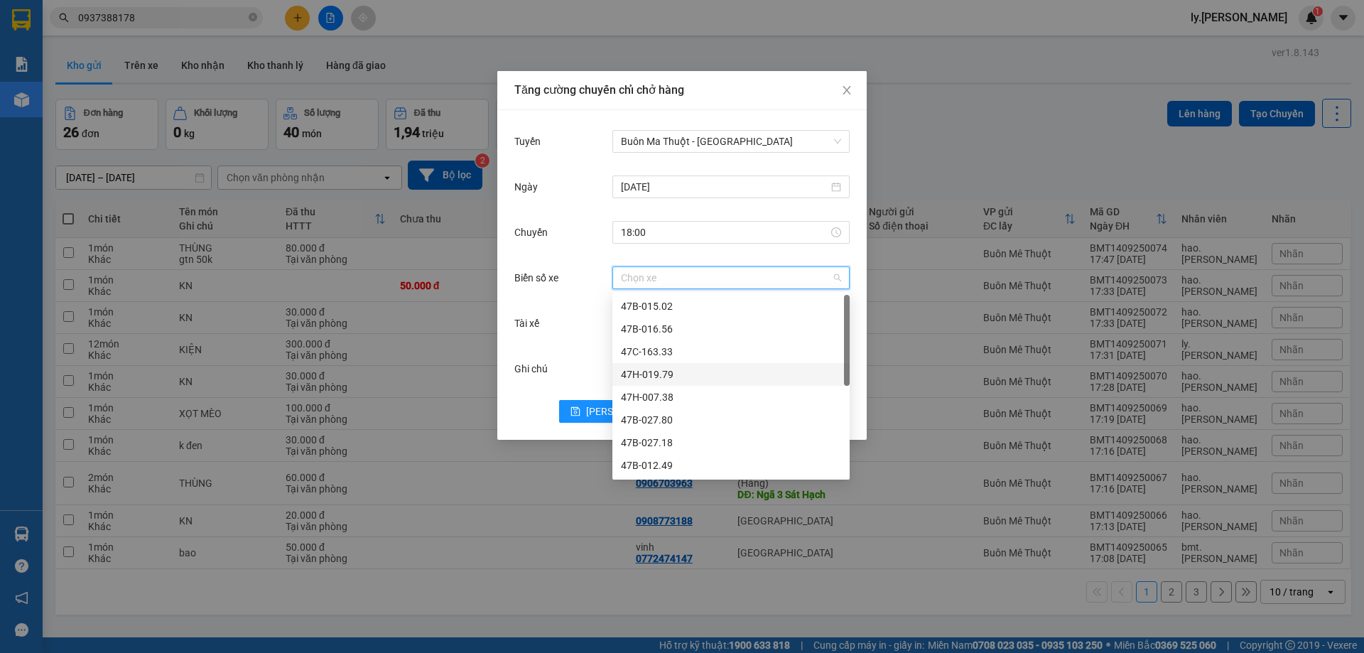
click at [649, 379] on div "47H-019.79" at bounding box center [731, 375] width 220 height 16
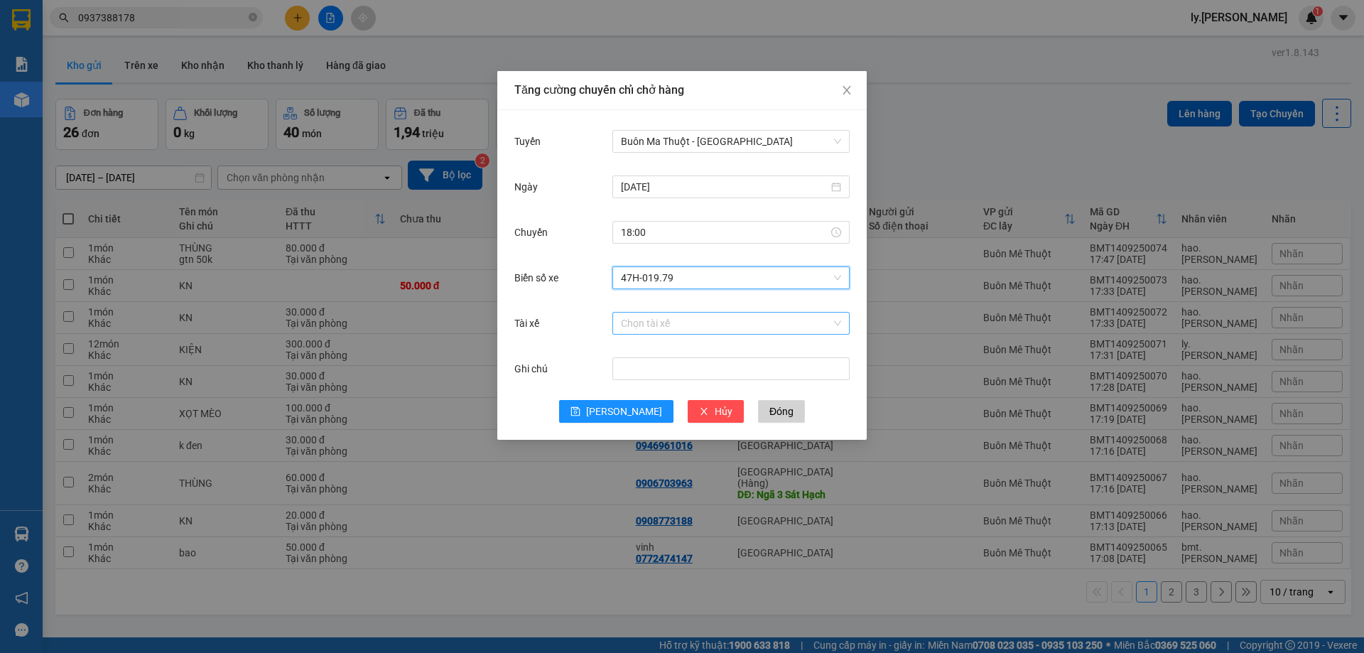
click at [658, 326] on input "Tài xế" at bounding box center [726, 323] width 210 height 21
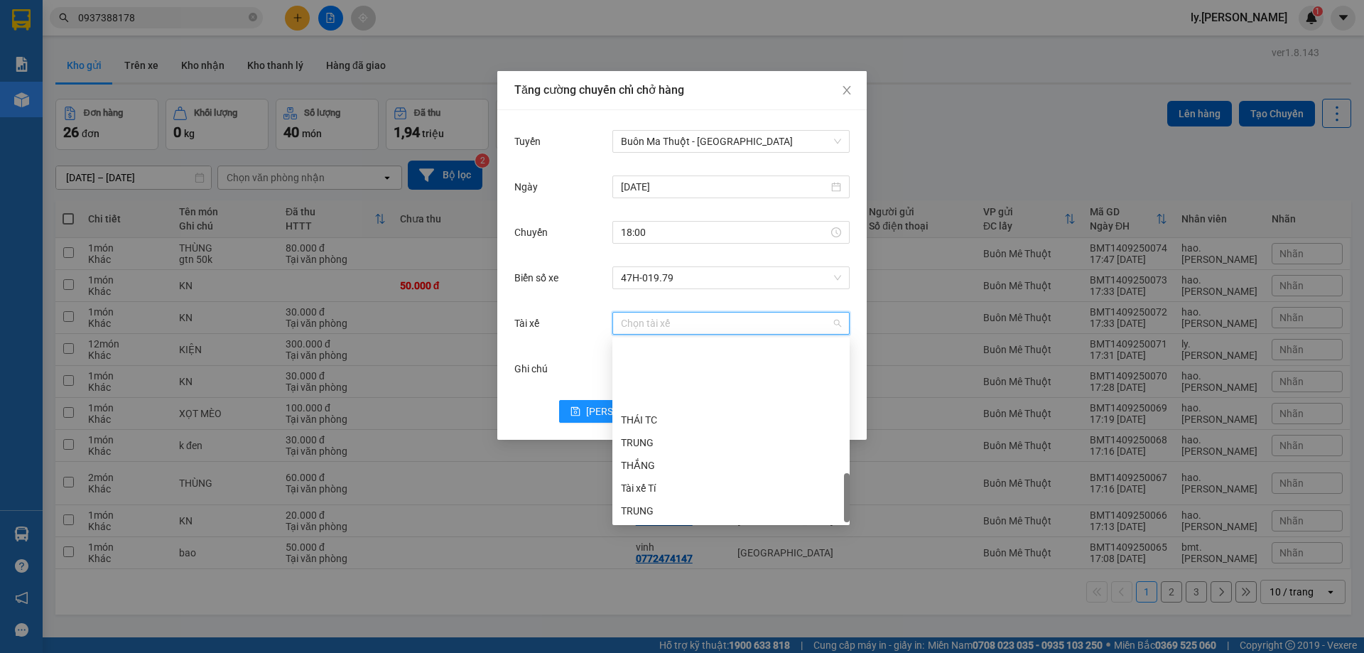
scroll to position [659, 0]
click at [651, 399] on div "Tài xế Tí" at bounding box center [731, 397] width 220 height 16
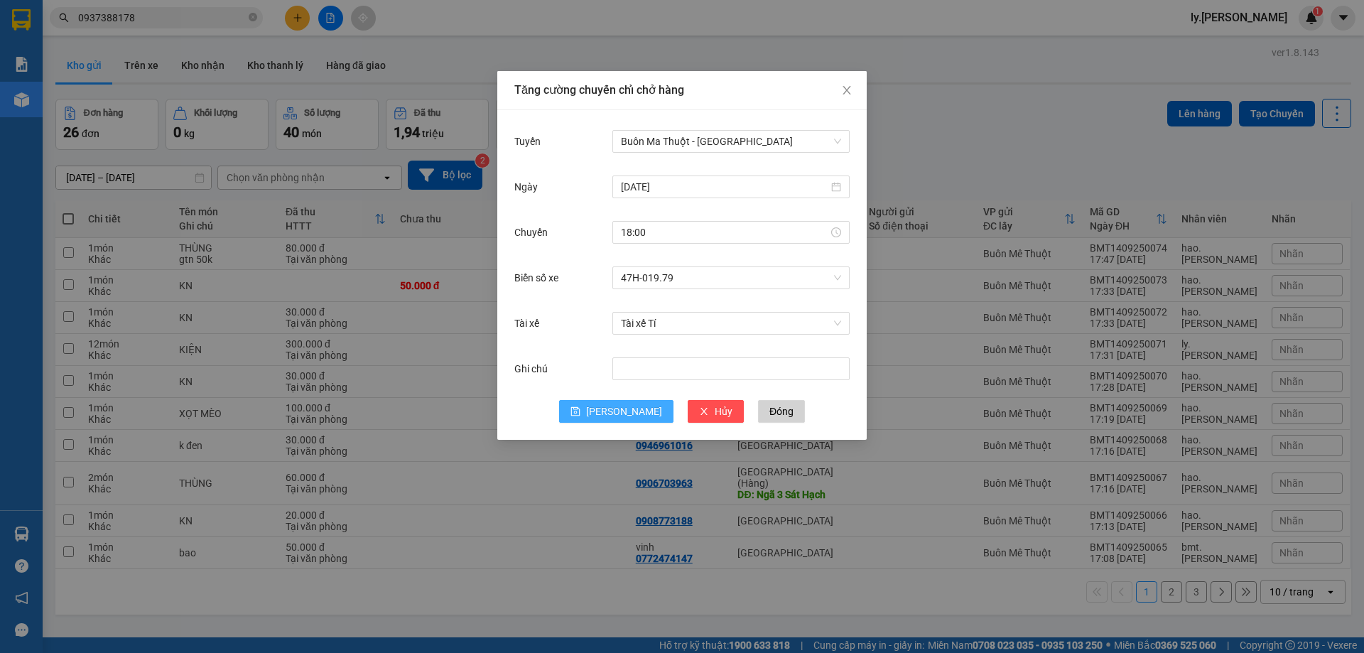
click at [581, 411] on icon "save" at bounding box center [575, 411] width 9 height 9
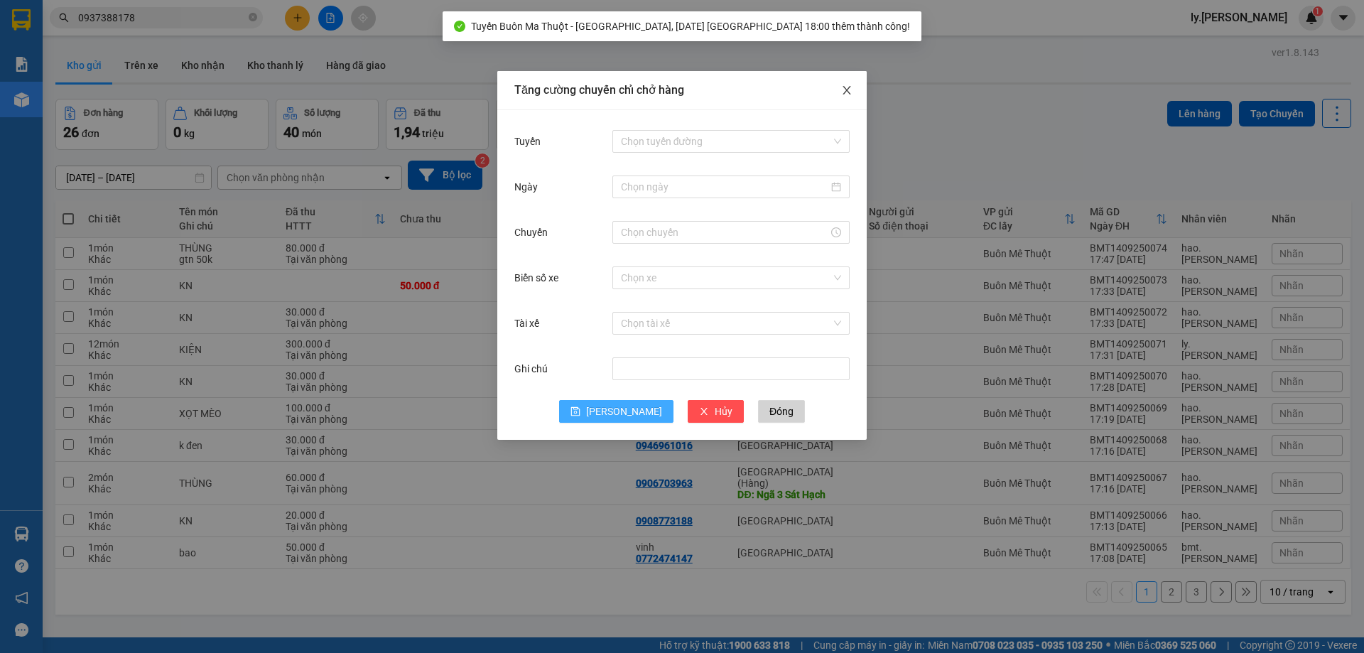
click at [844, 87] on icon "close" at bounding box center [846, 90] width 11 height 11
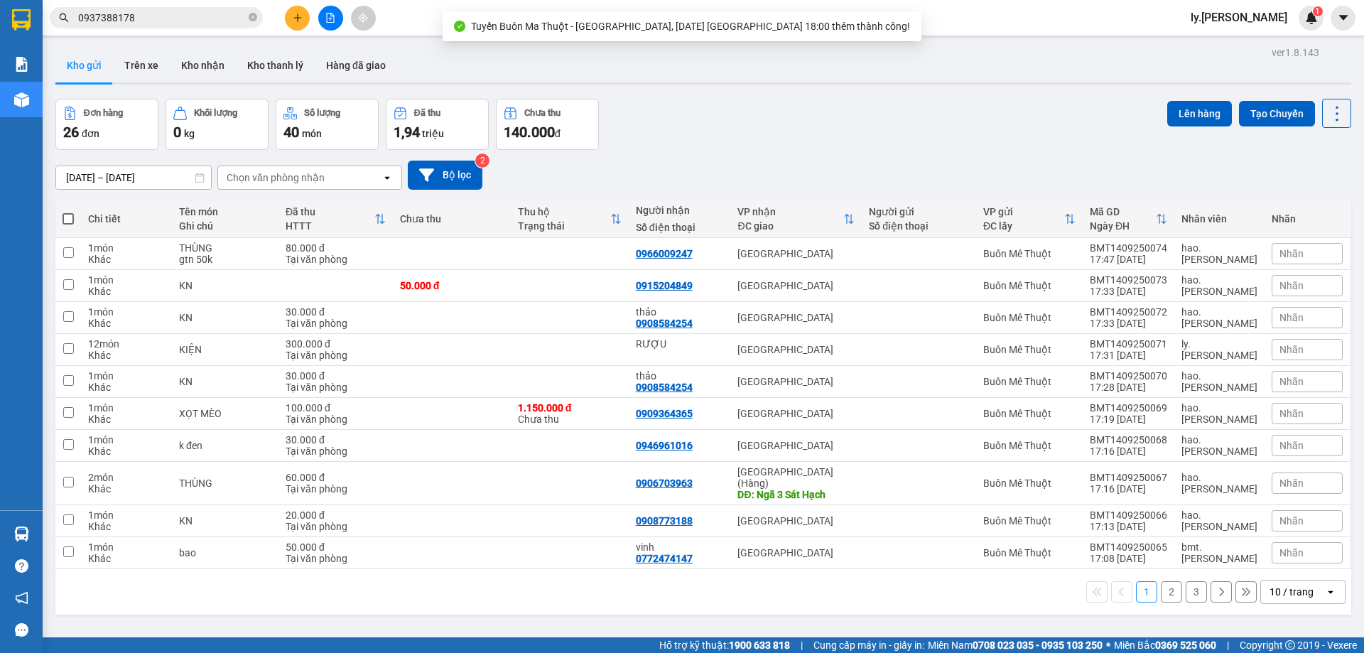
click at [1298, 585] on div "10 / trang" at bounding box center [1292, 592] width 44 height 14
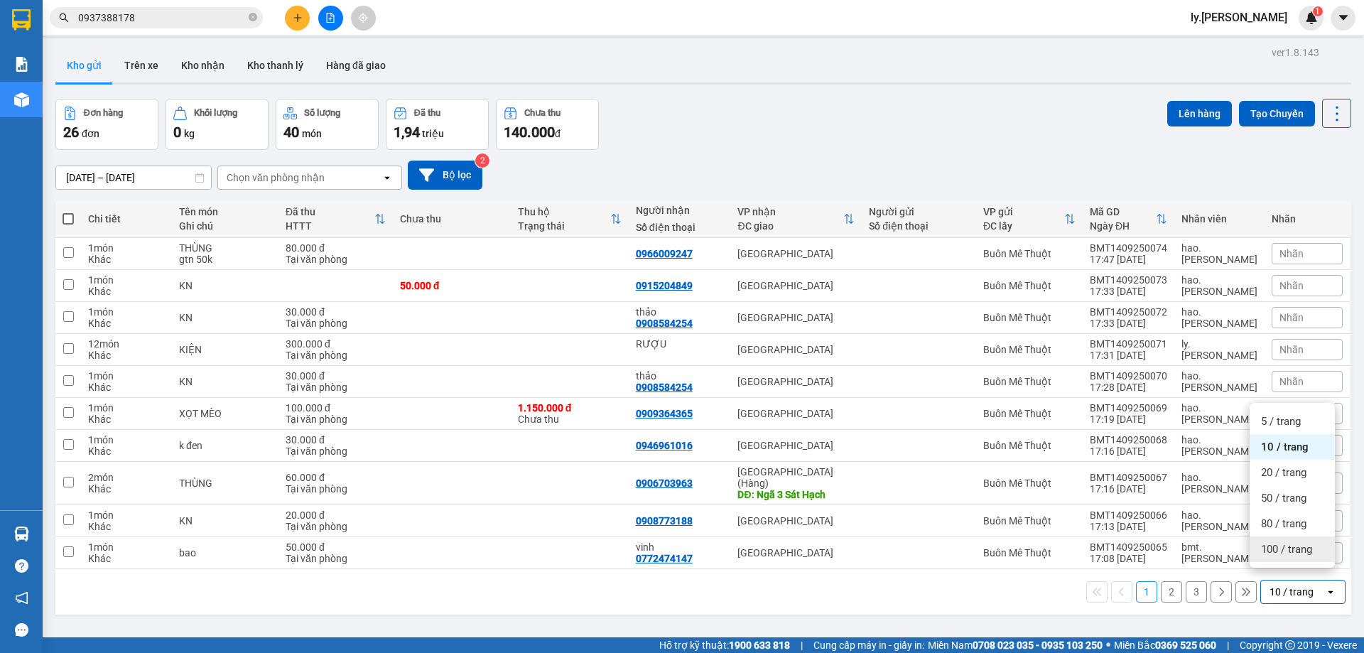
click at [1290, 541] on div "100 / trang" at bounding box center [1292, 550] width 85 height 26
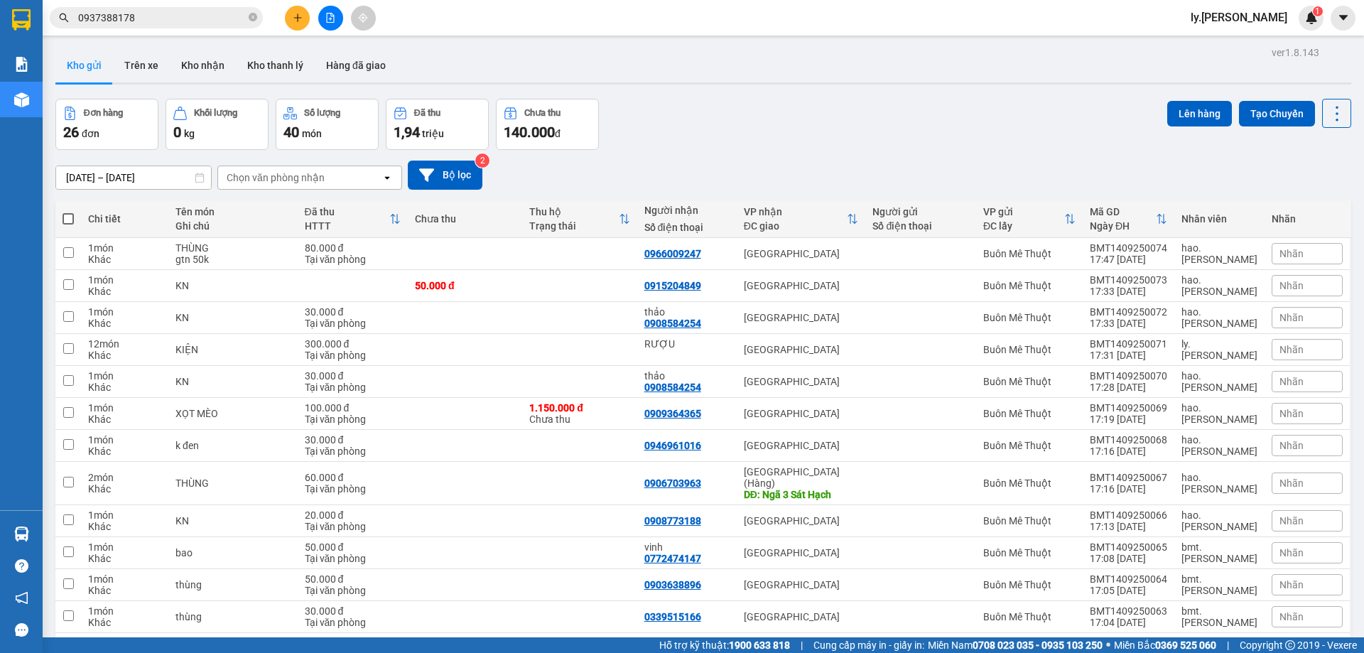
click at [321, 181] on div "Chọn văn phòng nhận" at bounding box center [276, 178] width 98 height 14
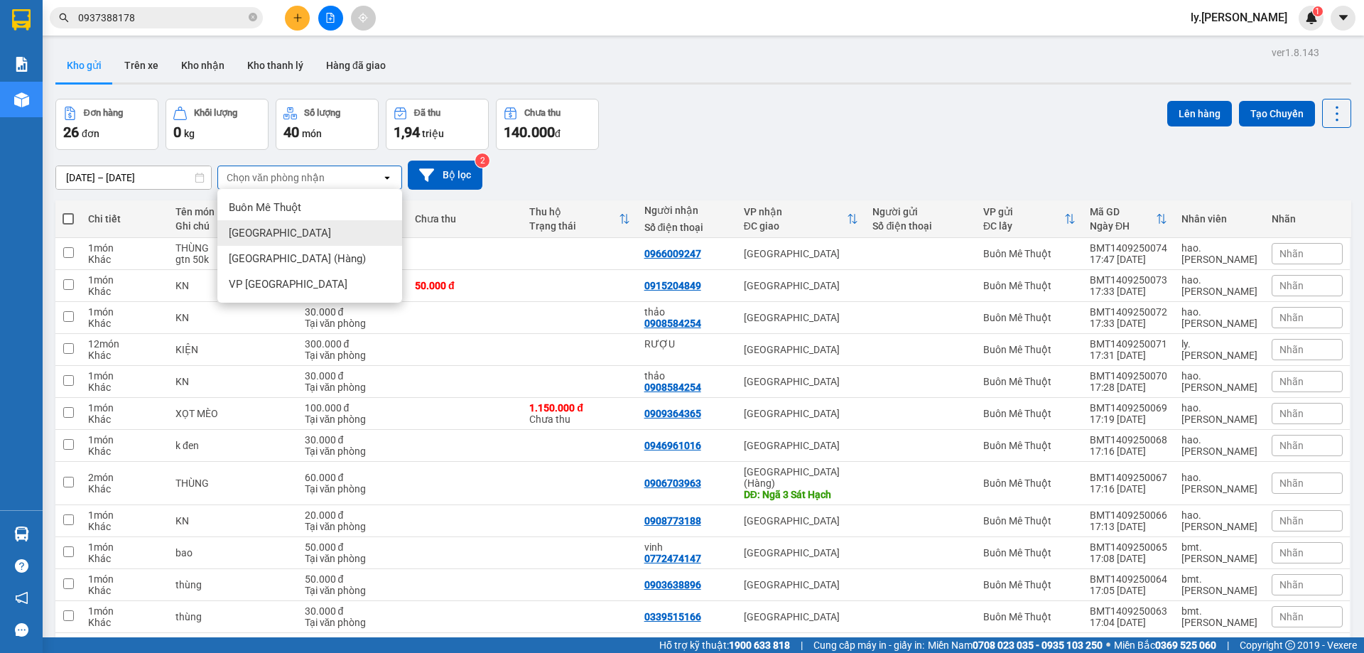
click at [263, 235] on span "[GEOGRAPHIC_DATA]" at bounding box center [280, 233] width 102 height 14
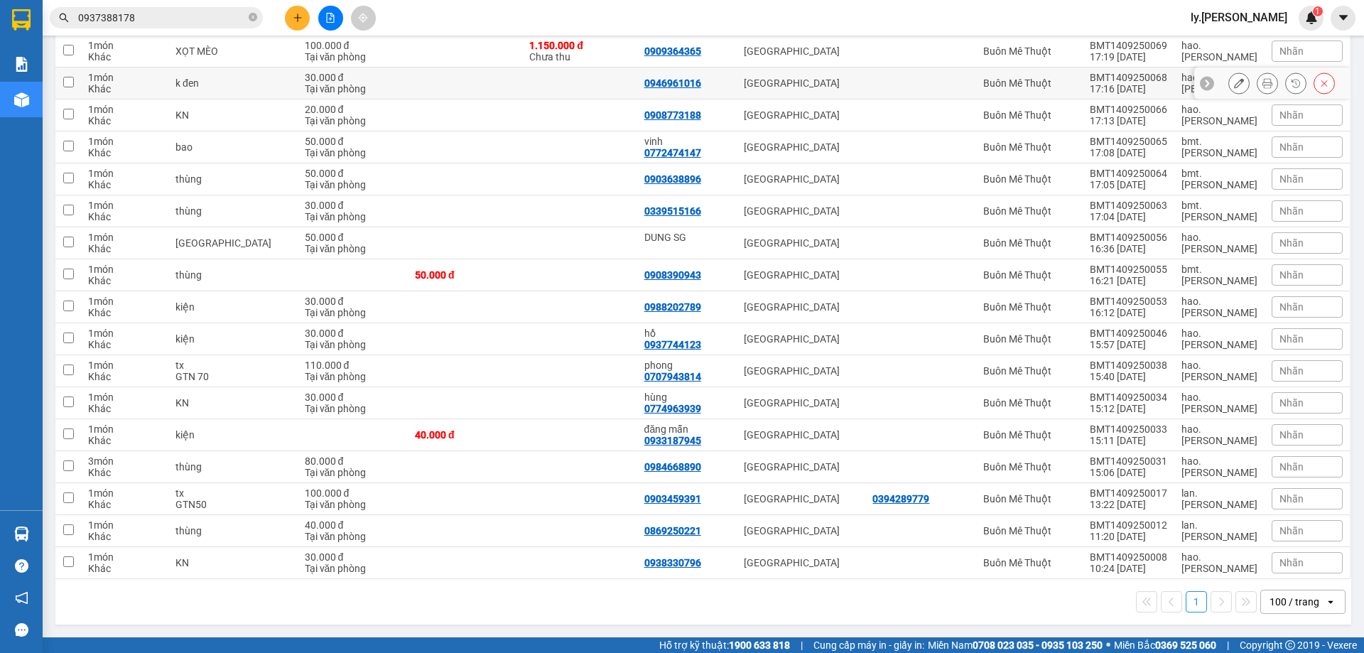
scroll to position [0, 0]
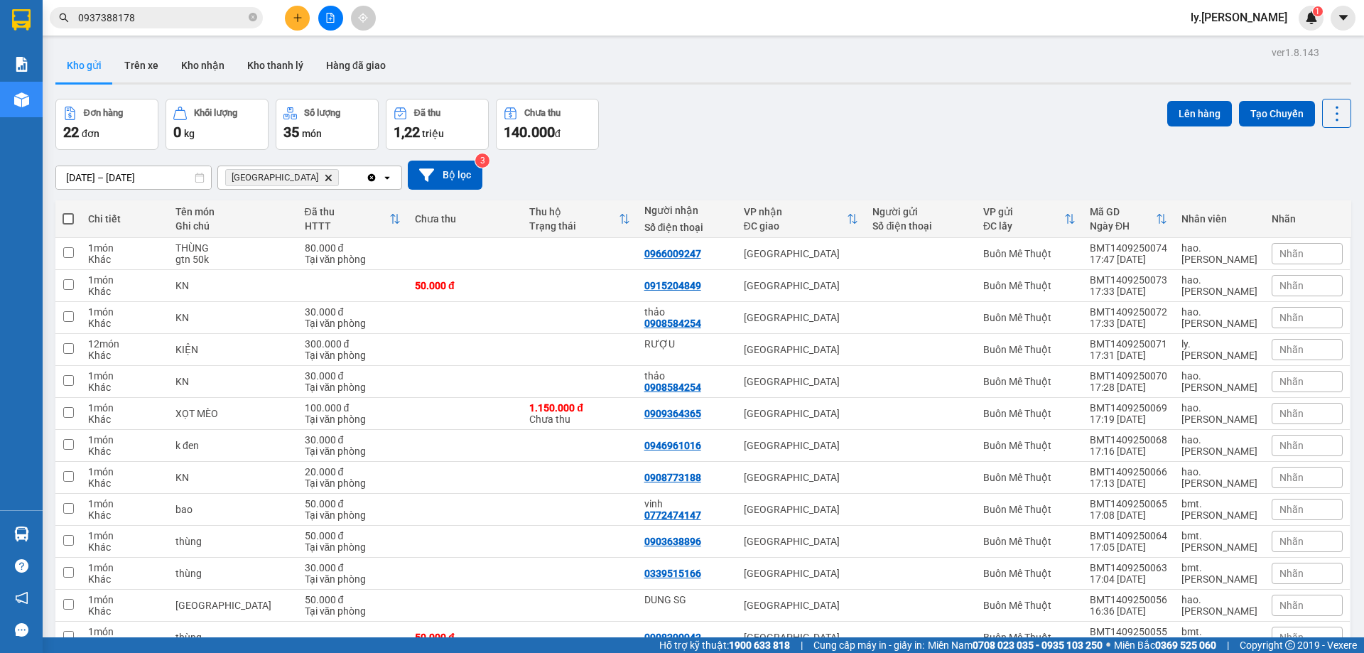
click at [66, 212] on label at bounding box center [68, 219] width 11 height 14
click at [68, 212] on input "checkbox" at bounding box center [68, 212] width 0 height 0
checkbox input "true"
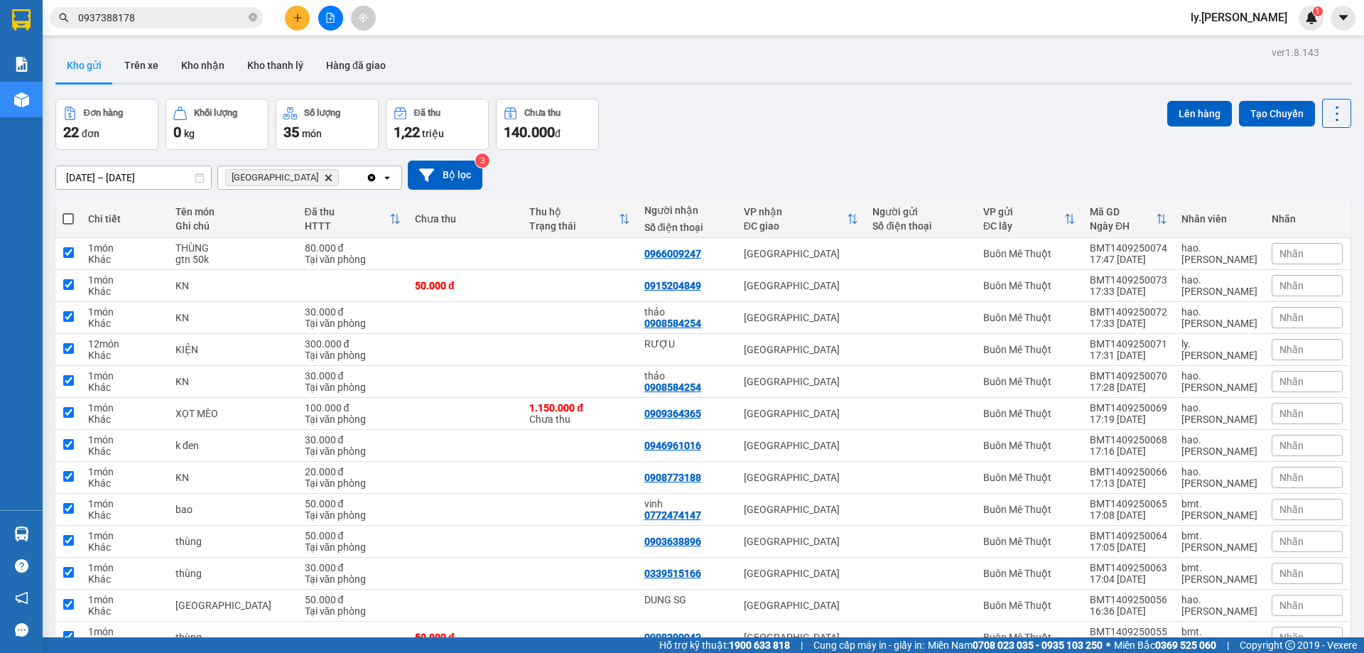
checkbox input "true"
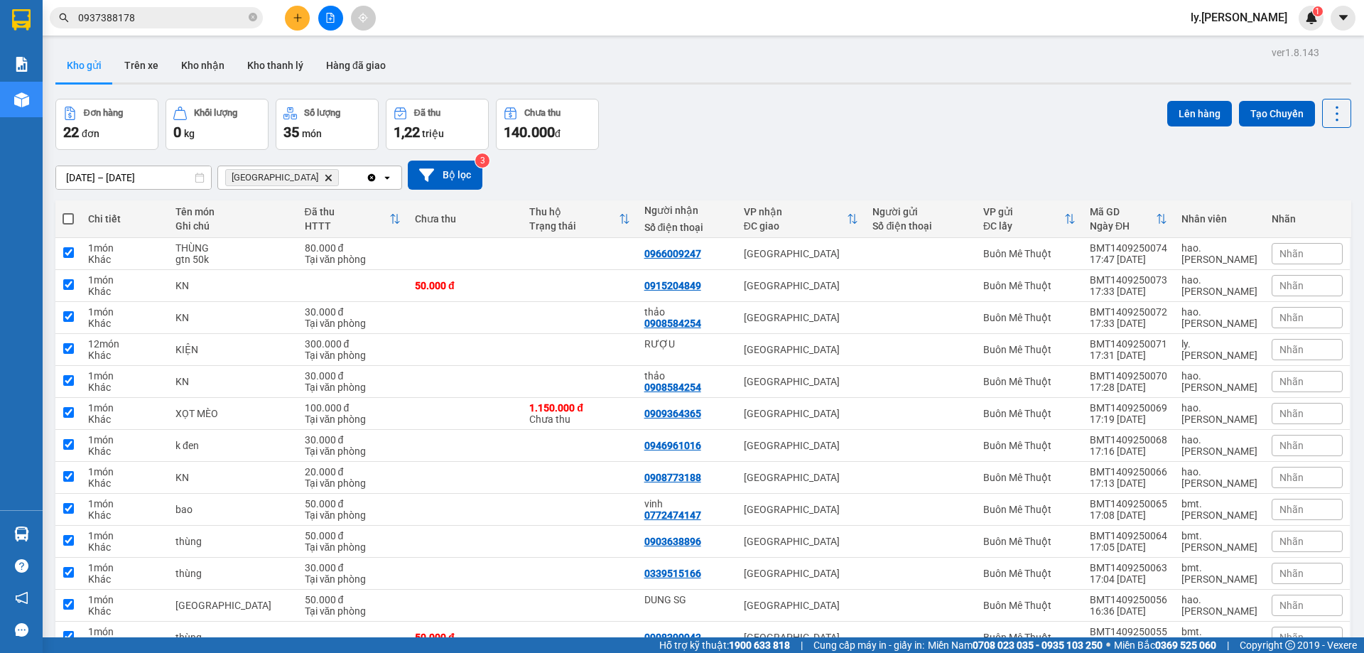
checkbox input "true"
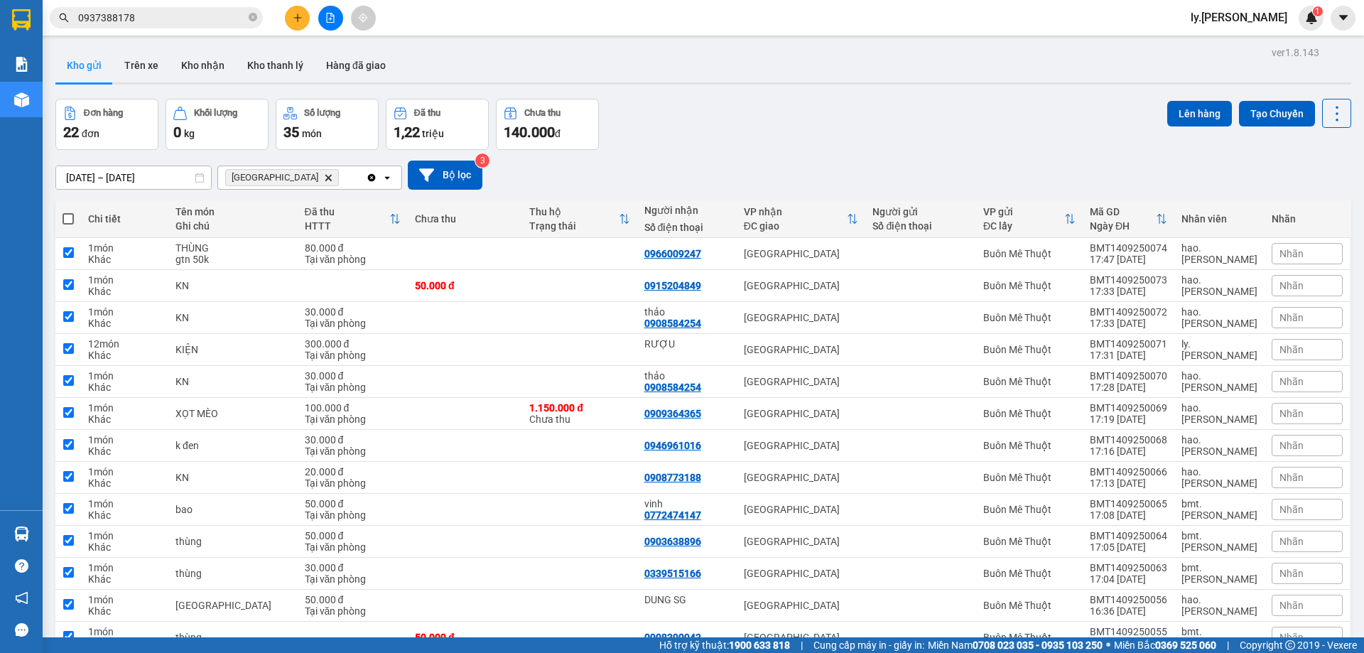
checkbox input "true"
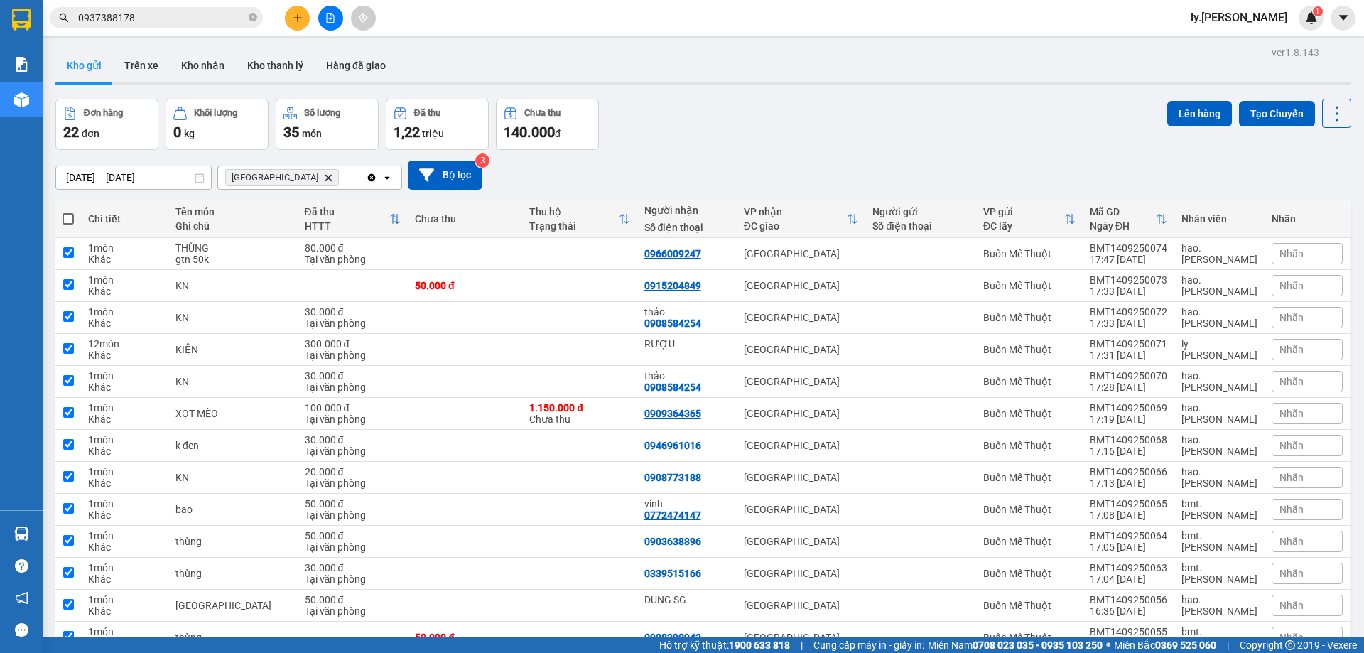
checkbox input "true"
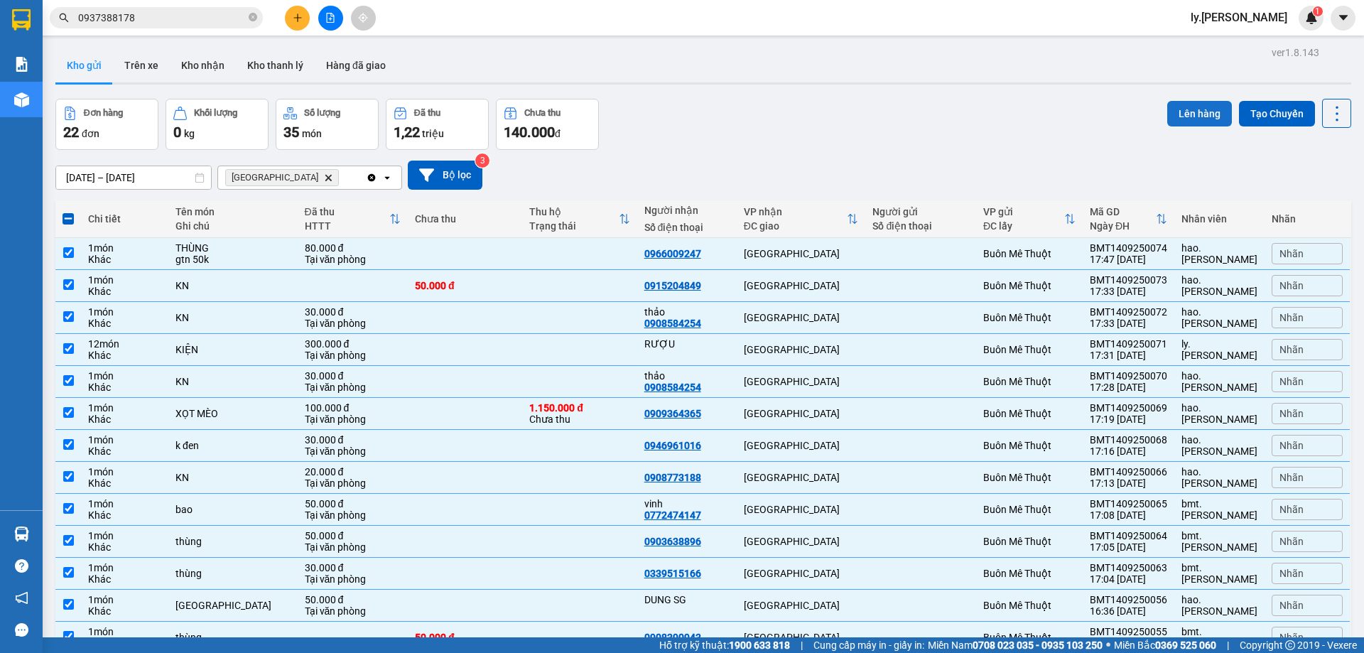
click at [1181, 112] on button "Lên hàng" at bounding box center [1200, 114] width 65 height 26
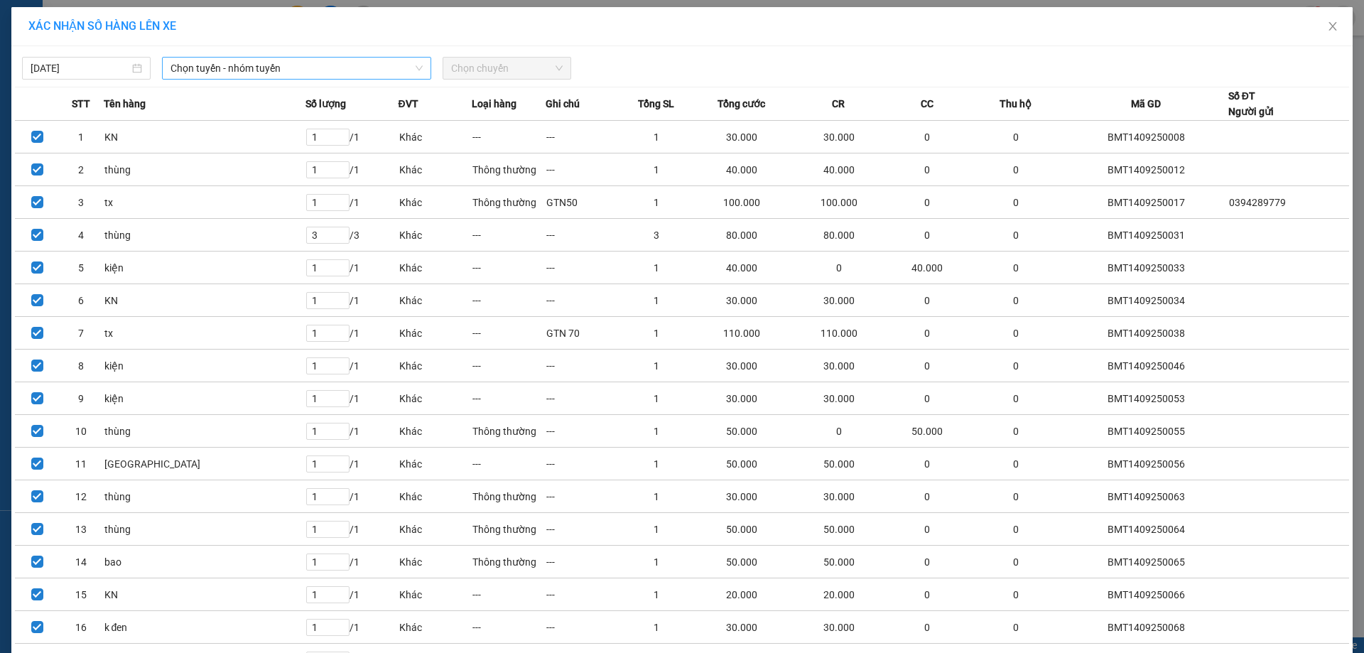
click at [284, 69] on span "Chọn tuyến - nhóm tuyến" at bounding box center [297, 68] width 252 height 21
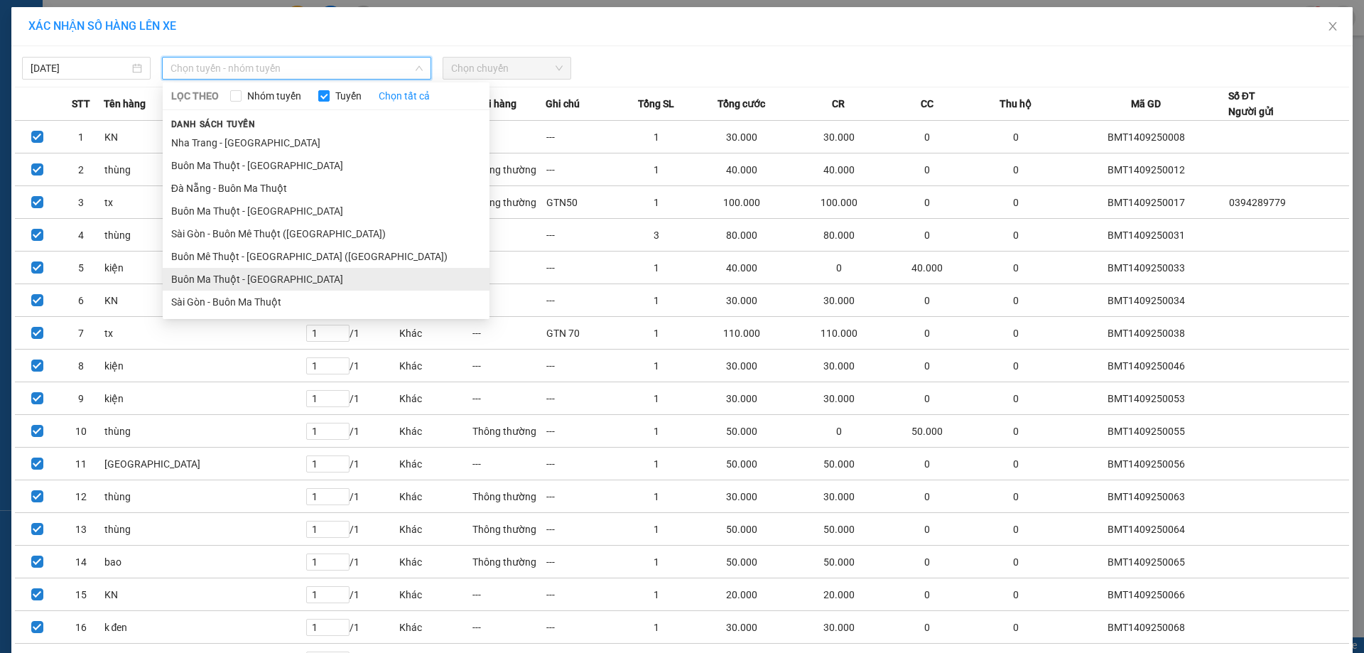
click at [280, 284] on li "Buôn Ma Thuột - [GEOGRAPHIC_DATA]" at bounding box center [326, 279] width 327 height 23
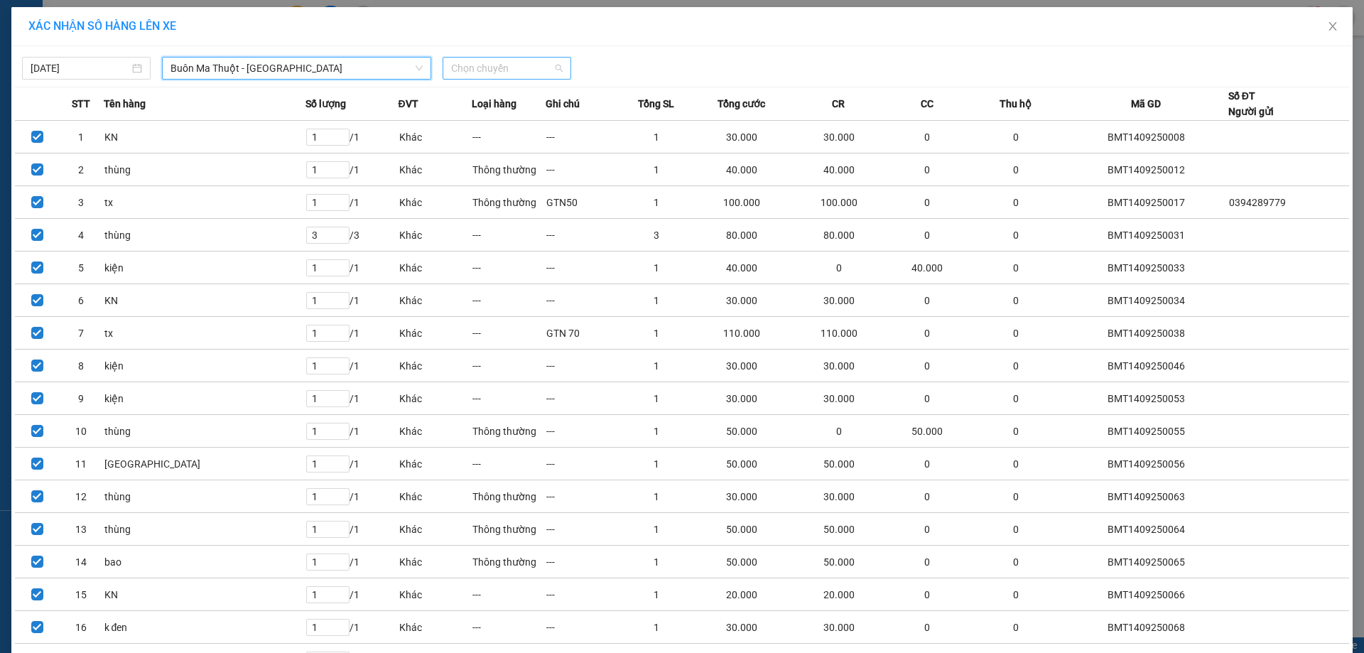
click at [529, 72] on span "Chọn chuyến" at bounding box center [507, 68] width 112 height 21
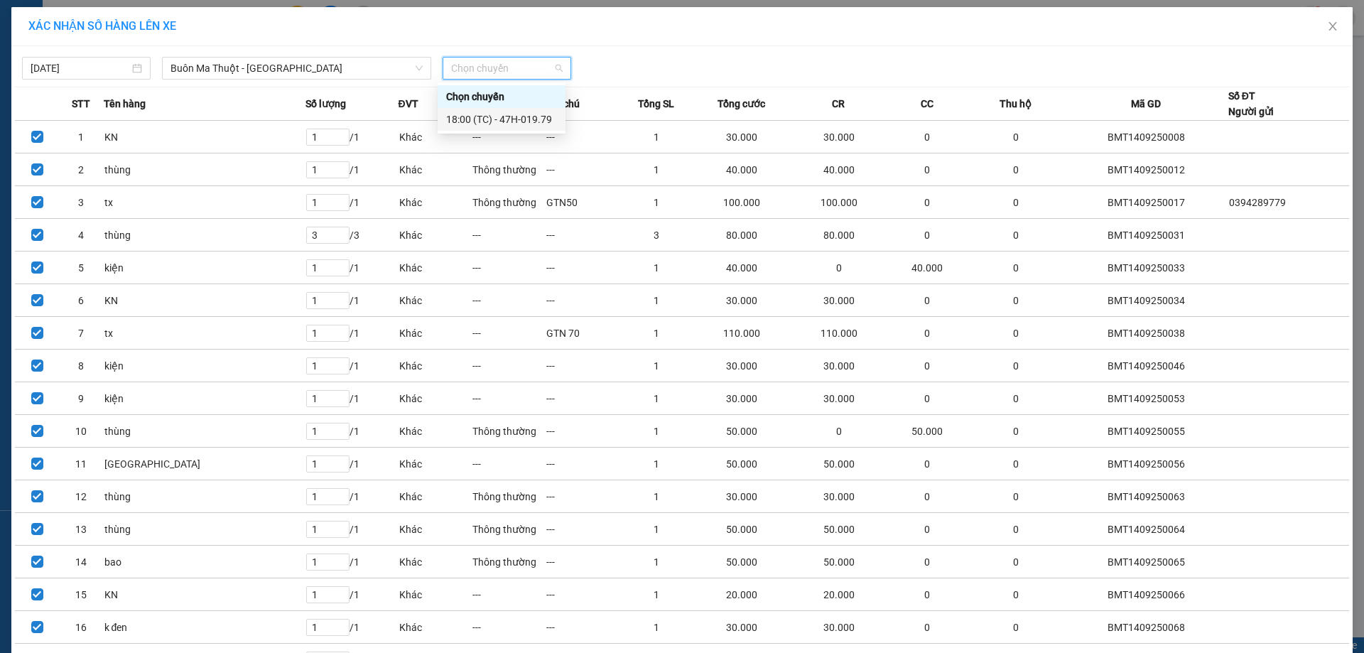
click at [541, 121] on div "18:00 (TC) - 47H-019.79" at bounding box center [501, 120] width 111 height 16
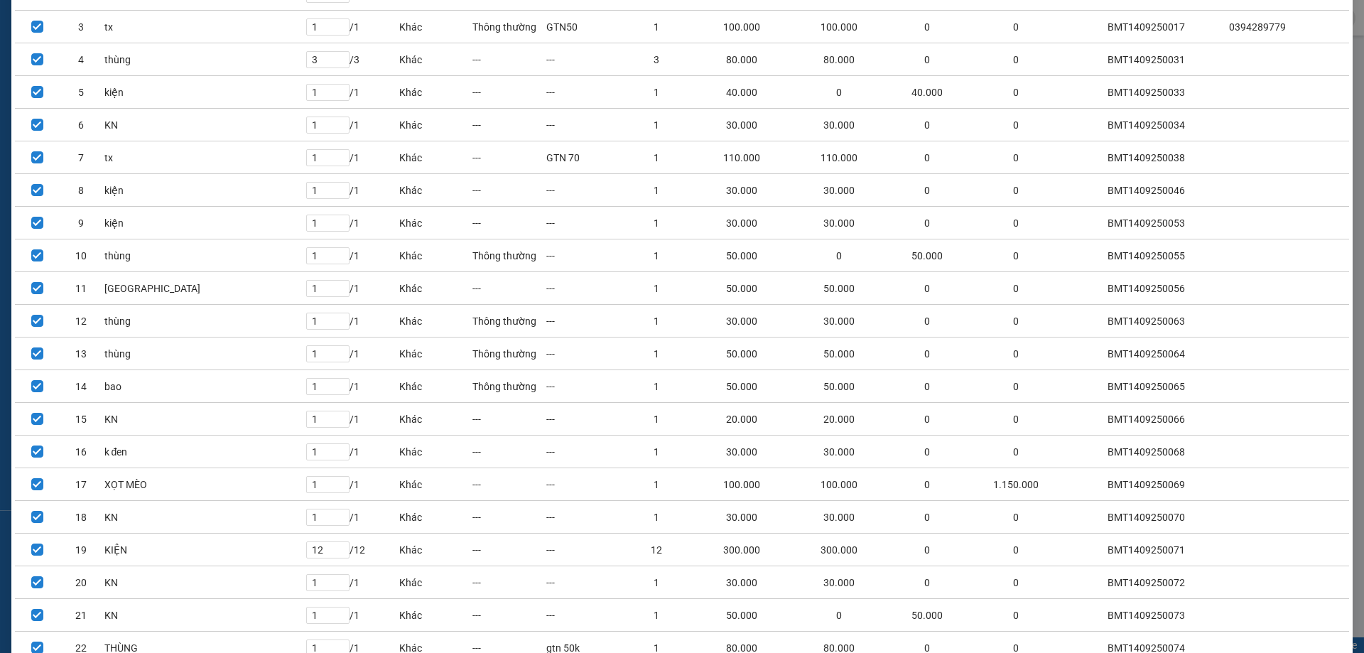
scroll to position [292, 0]
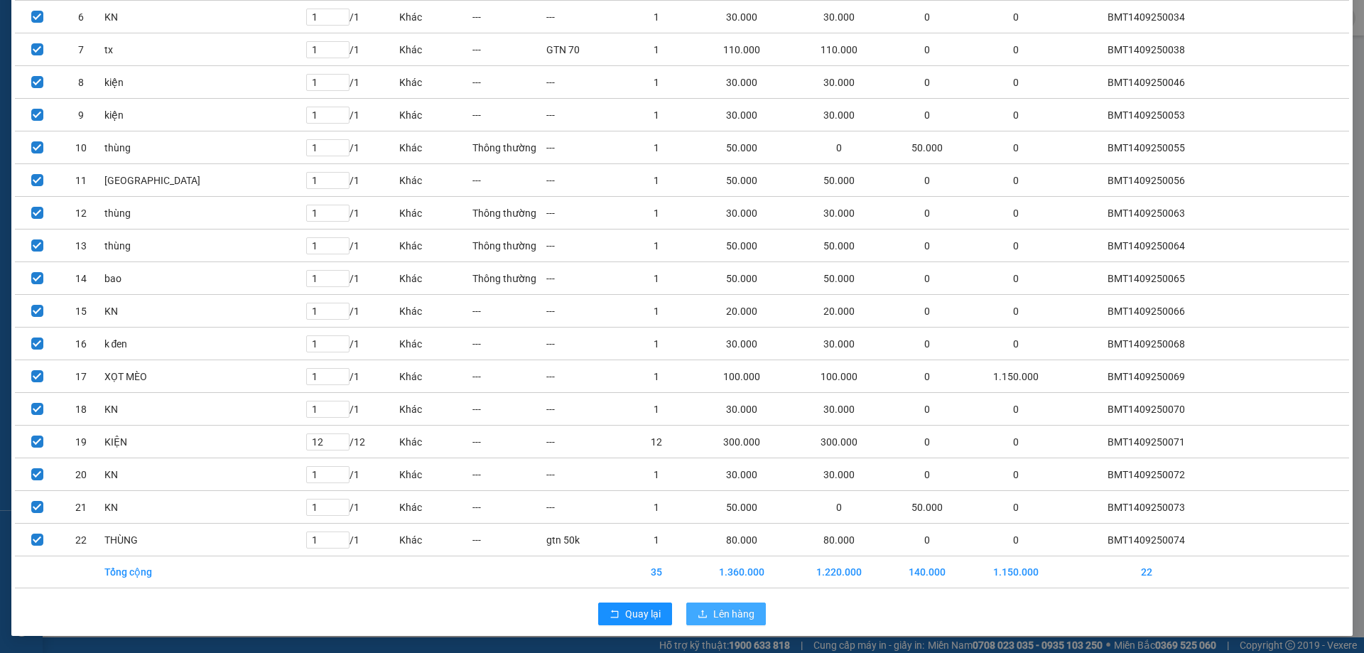
click at [707, 613] on button "Lên hàng" at bounding box center [726, 614] width 80 height 23
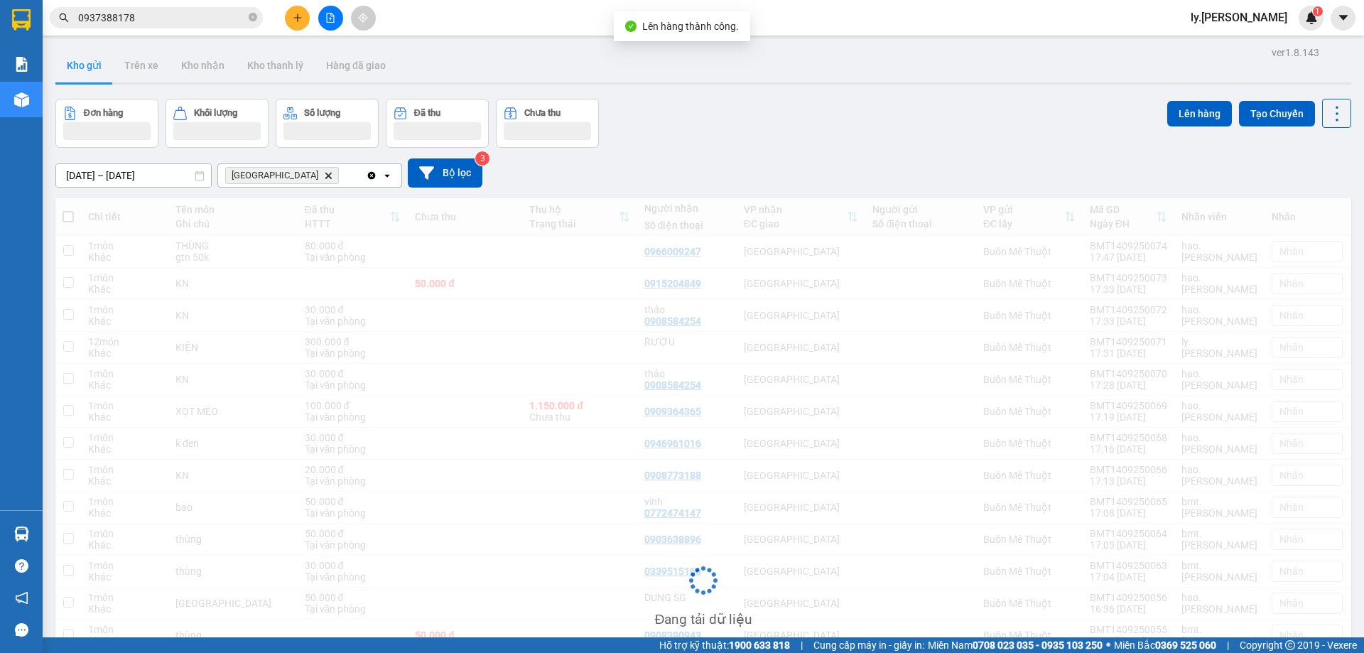
click at [332, 20] on icon "file-add" at bounding box center [330, 18] width 10 height 10
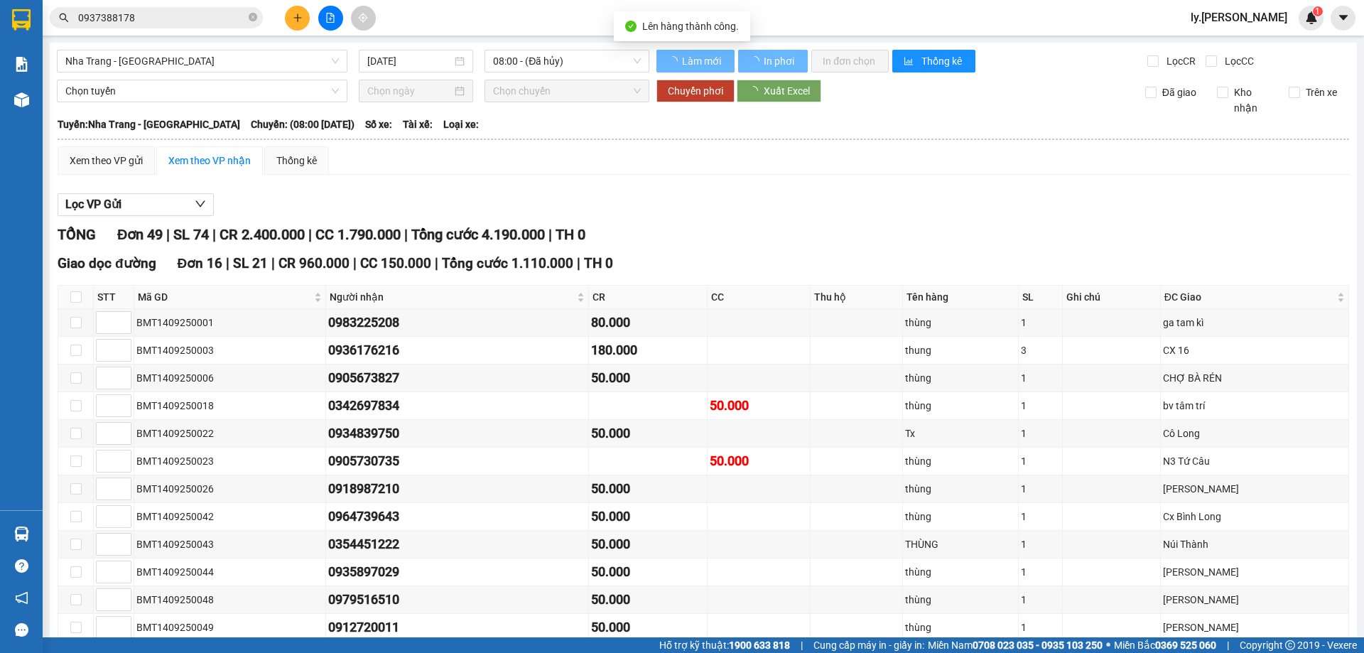
click at [173, 63] on span "Nha Trang - [GEOGRAPHIC_DATA]" at bounding box center [202, 60] width 274 height 21
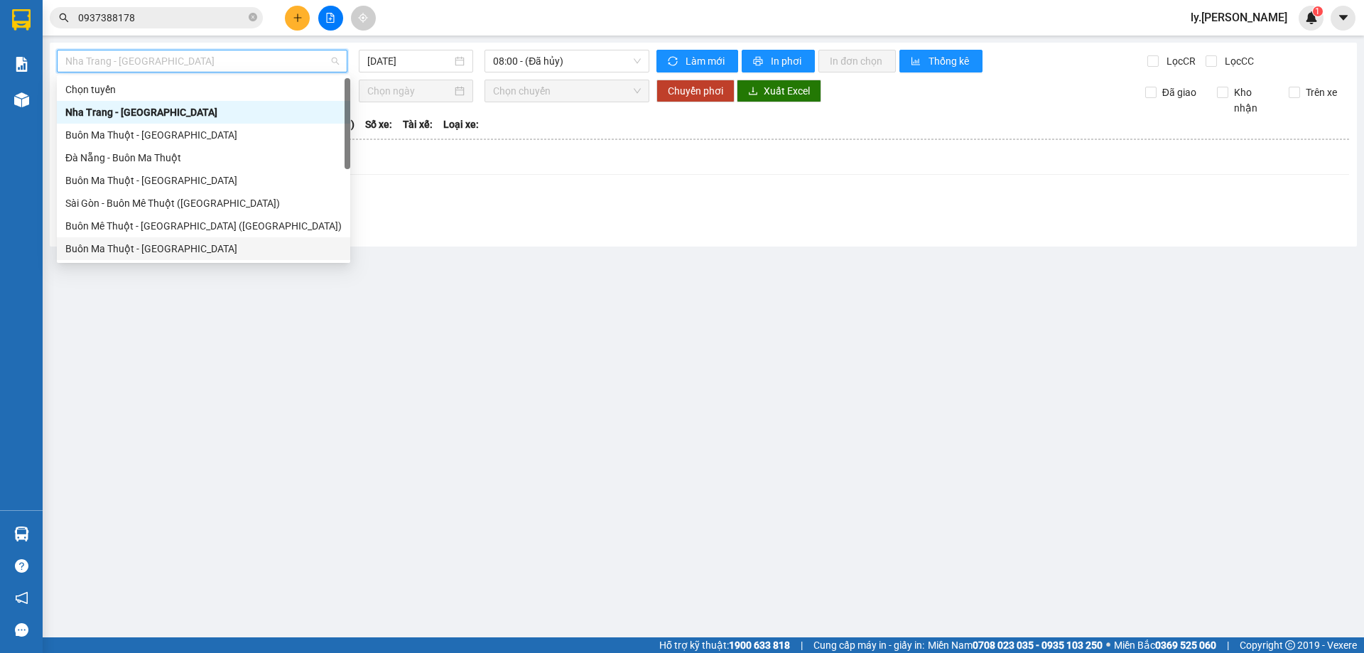
click at [154, 252] on div "Buôn Ma Thuột - [GEOGRAPHIC_DATA]" at bounding box center [203, 249] width 276 height 16
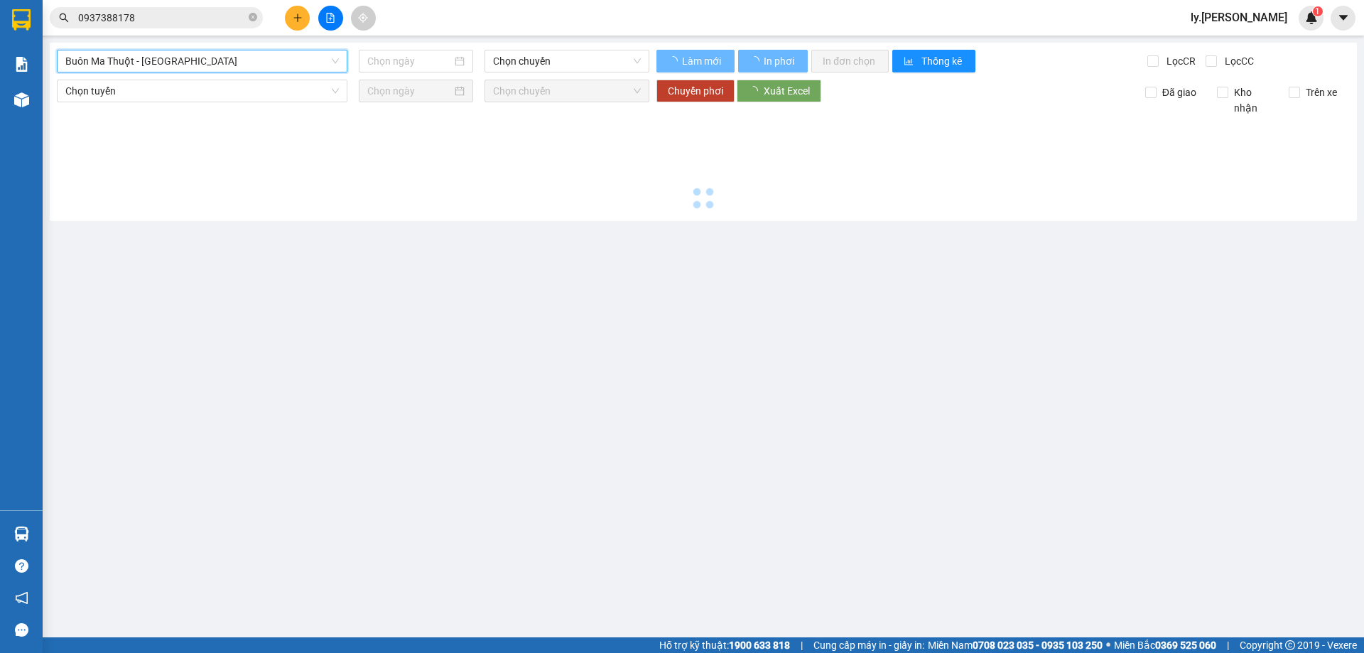
type input "[DATE]"
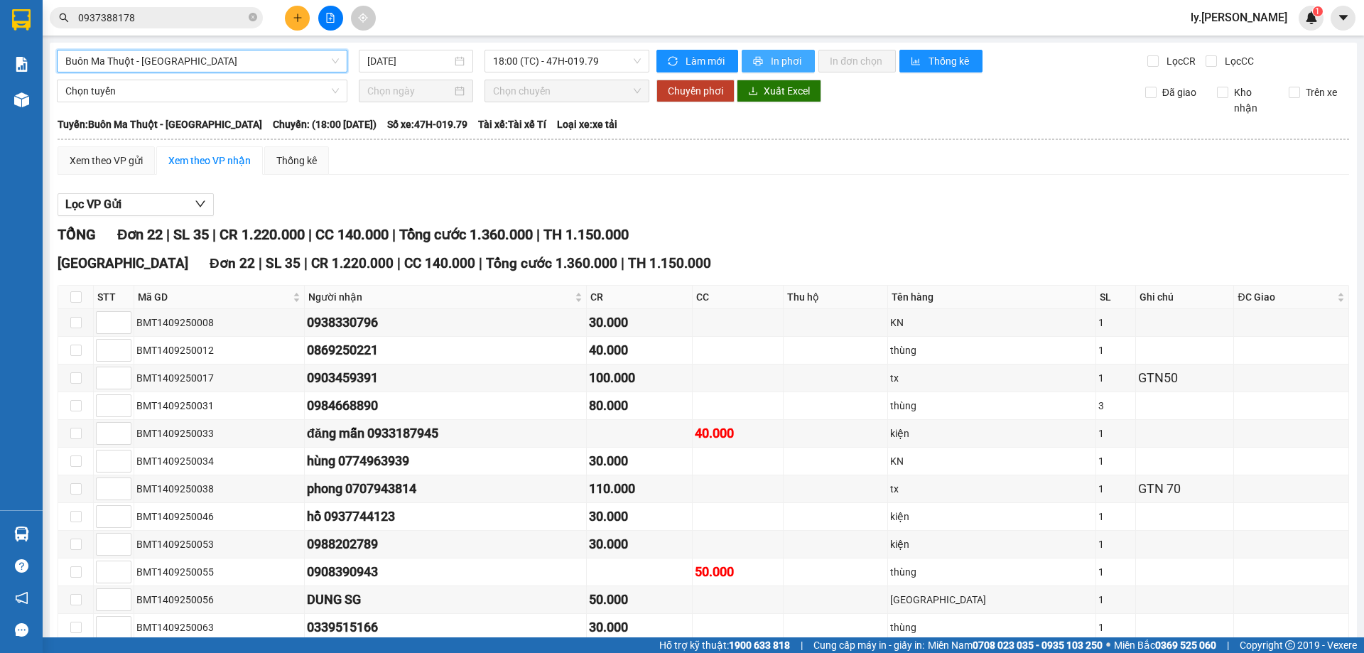
click at [787, 55] on span "In phơi" at bounding box center [787, 61] width 33 height 16
click at [771, 51] on div "[GEOGRAPHIC_DATA] - [GEOGRAPHIC_DATA] [DATE] 18:00 (TC) - 47H-019.79 Làm mới In…" at bounding box center [704, 514] width 1308 height 942
click at [771, 55] on span "In phơi" at bounding box center [787, 61] width 33 height 16
